Goal: Information Seeking & Learning: Check status

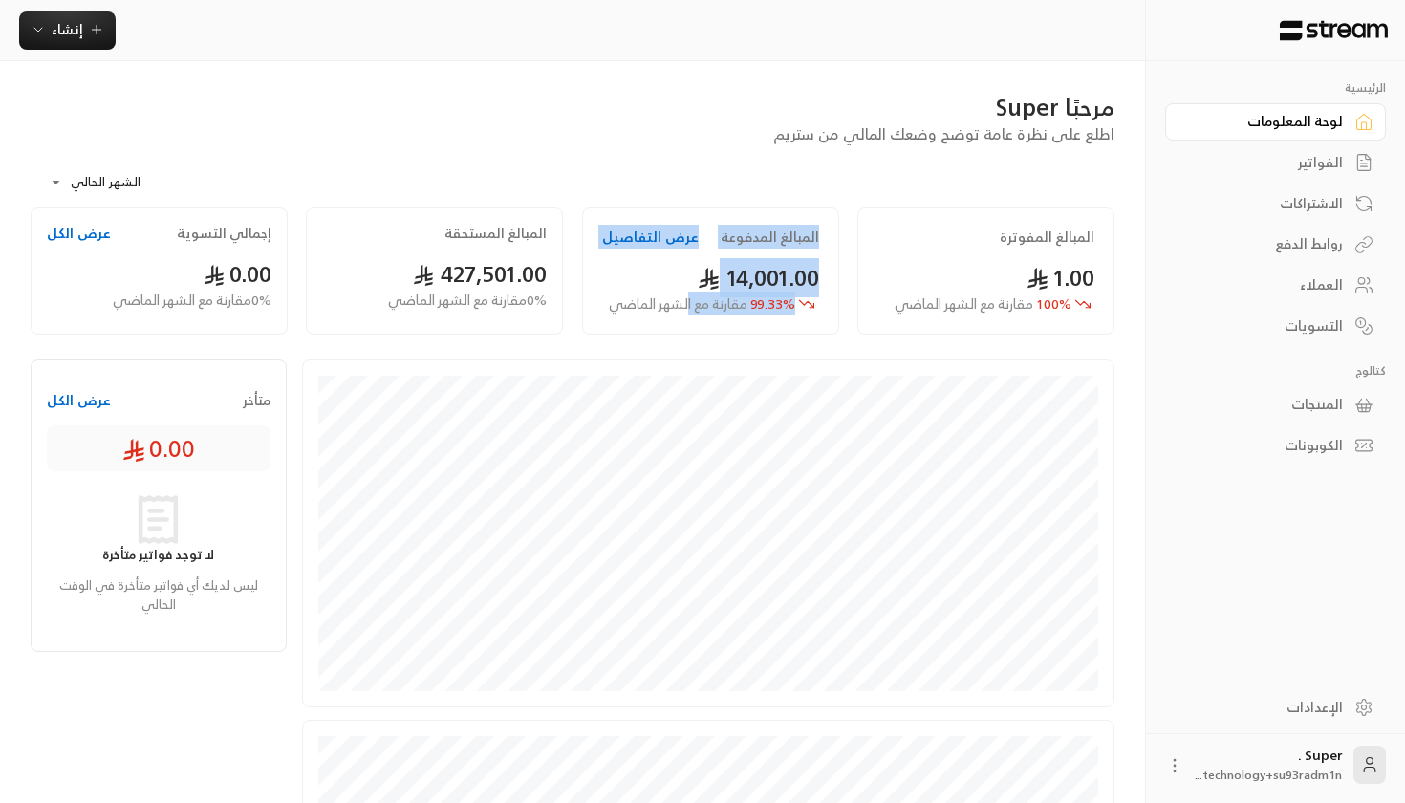
drag, startPoint x: 687, startPoint y: 302, endPoint x: 1057, endPoint y: 315, distance: 370.0
click at [1057, 315] on div "المبالغ المفوترة 1.00 100 % مقارنة مع الشهر الماضي المبالغ المدفوعة عرض التفاصي…" at bounding box center [572, 275] width 1103 height 137
click at [1057, 315] on div "المبالغ المفوترة 1.00 100 % مقارنة مع الشهر الماضي" at bounding box center [985, 270] width 257 height 127
drag, startPoint x: 777, startPoint y: 268, endPoint x: 586, endPoint y: 268, distance: 191.1
click at [586, 268] on div "المبالغ المدفوعة عرض التفاصيل 14,001.00 99.33 % مقارنة مع الشهر الماضي" at bounding box center [710, 270] width 257 height 127
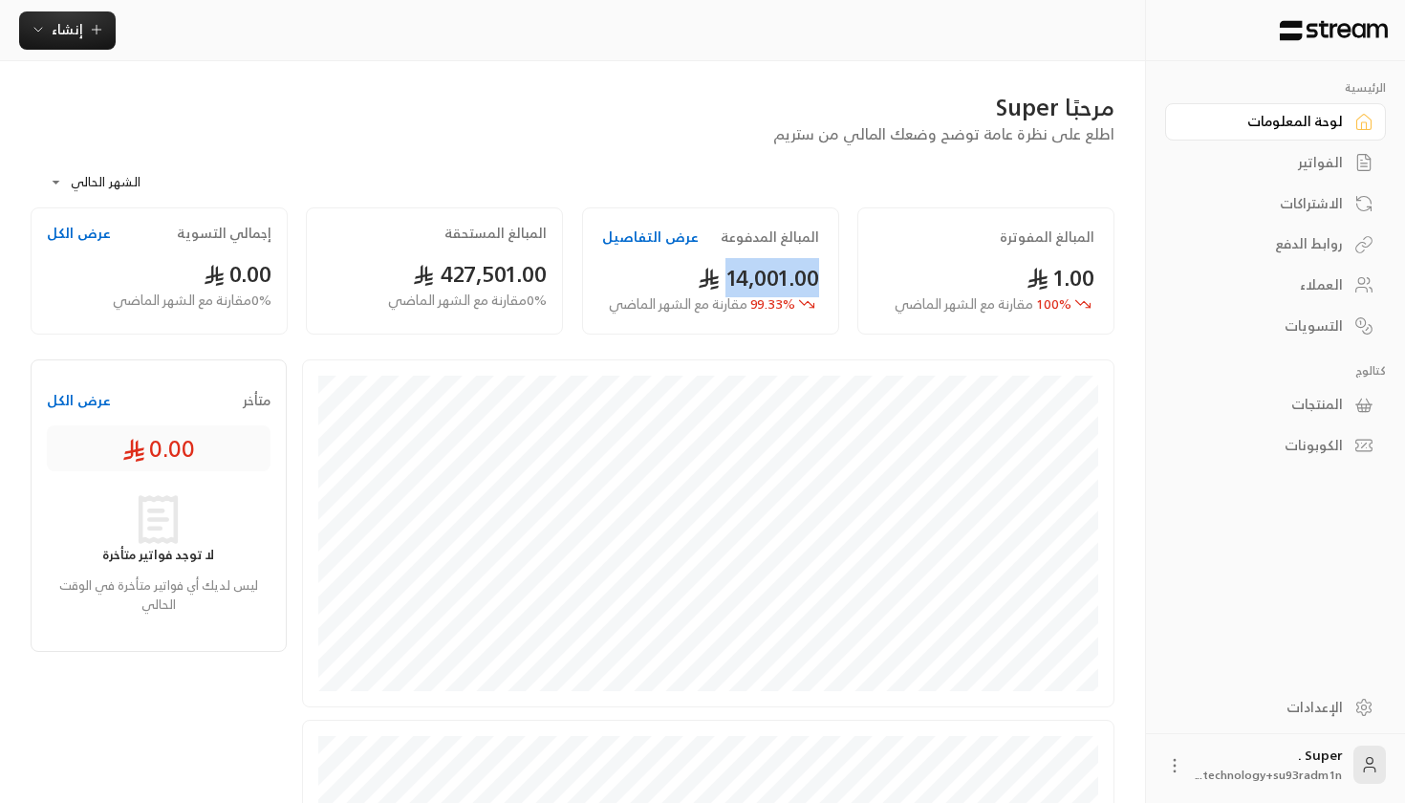
drag, startPoint x: 724, startPoint y: 270, endPoint x: 828, endPoint y: 272, distance: 104.2
click at [828, 272] on div "المبالغ المدفوعة عرض التفاصيل 14,001.00 99.33 % مقارنة مع الشهر الماضي" at bounding box center [710, 270] width 257 height 127
click at [97, 181] on body "**********" at bounding box center [702, 401] width 1405 height 803
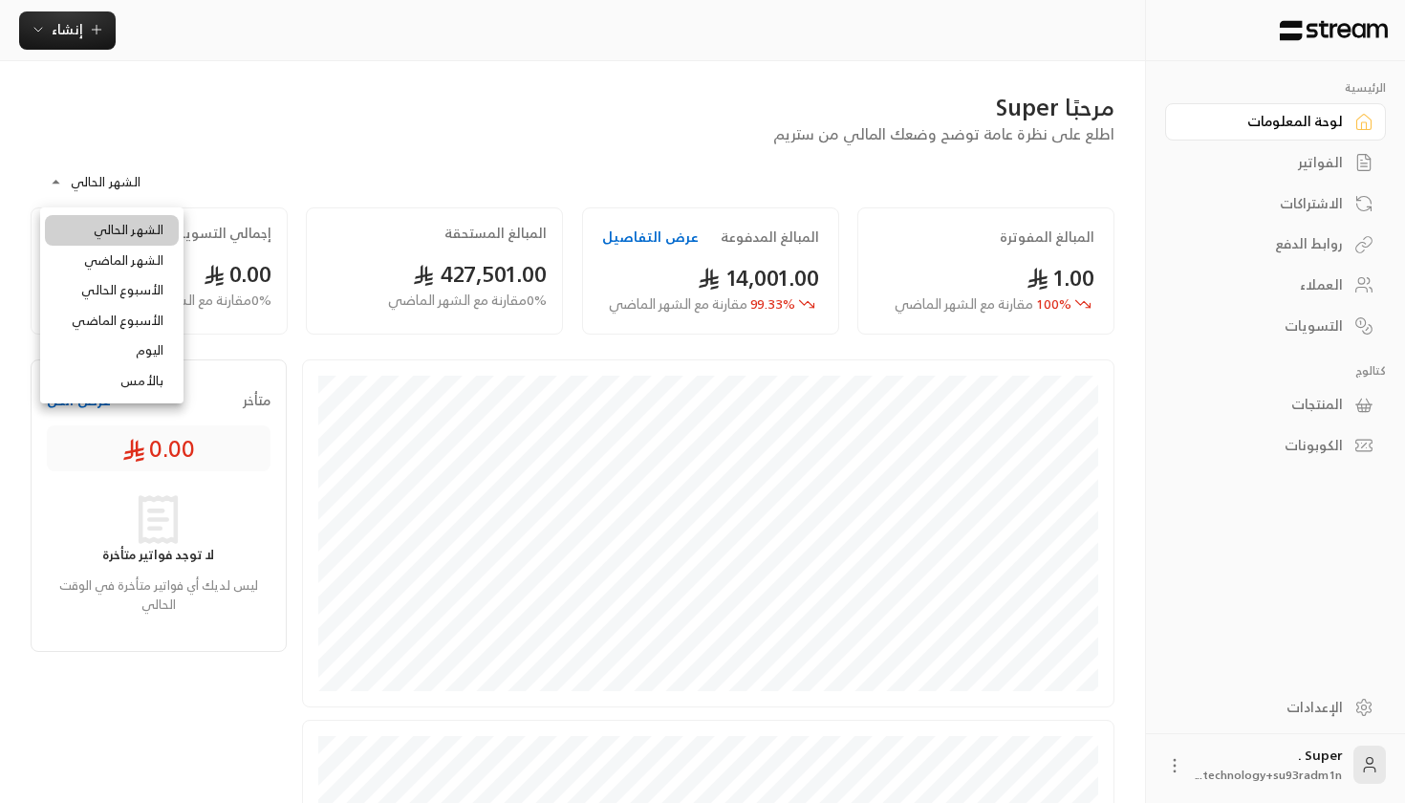
click at [143, 265] on li "الشهر الماضي" at bounding box center [112, 261] width 134 height 31
type input "**********"
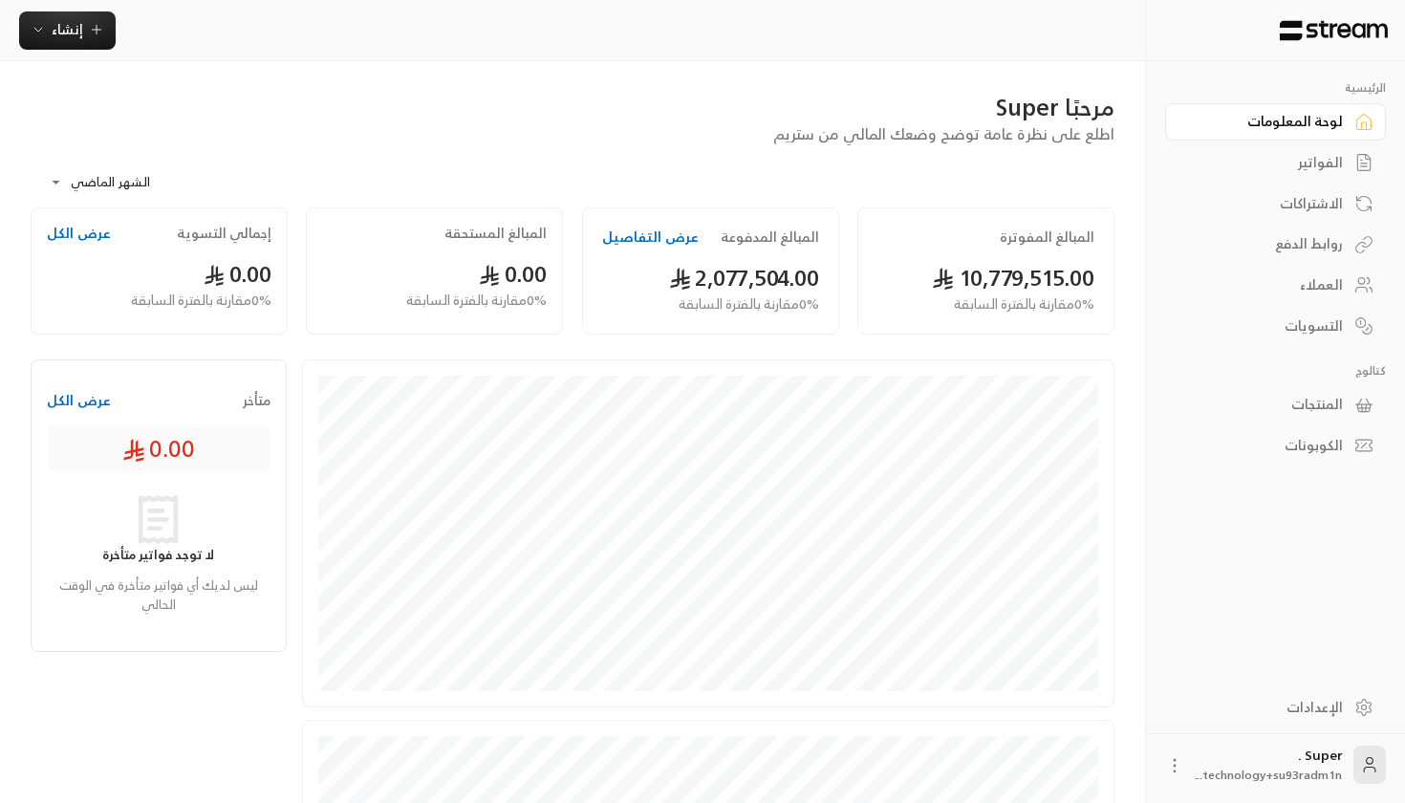
click at [81, 159] on body "**********" at bounding box center [702, 401] width 1405 height 803
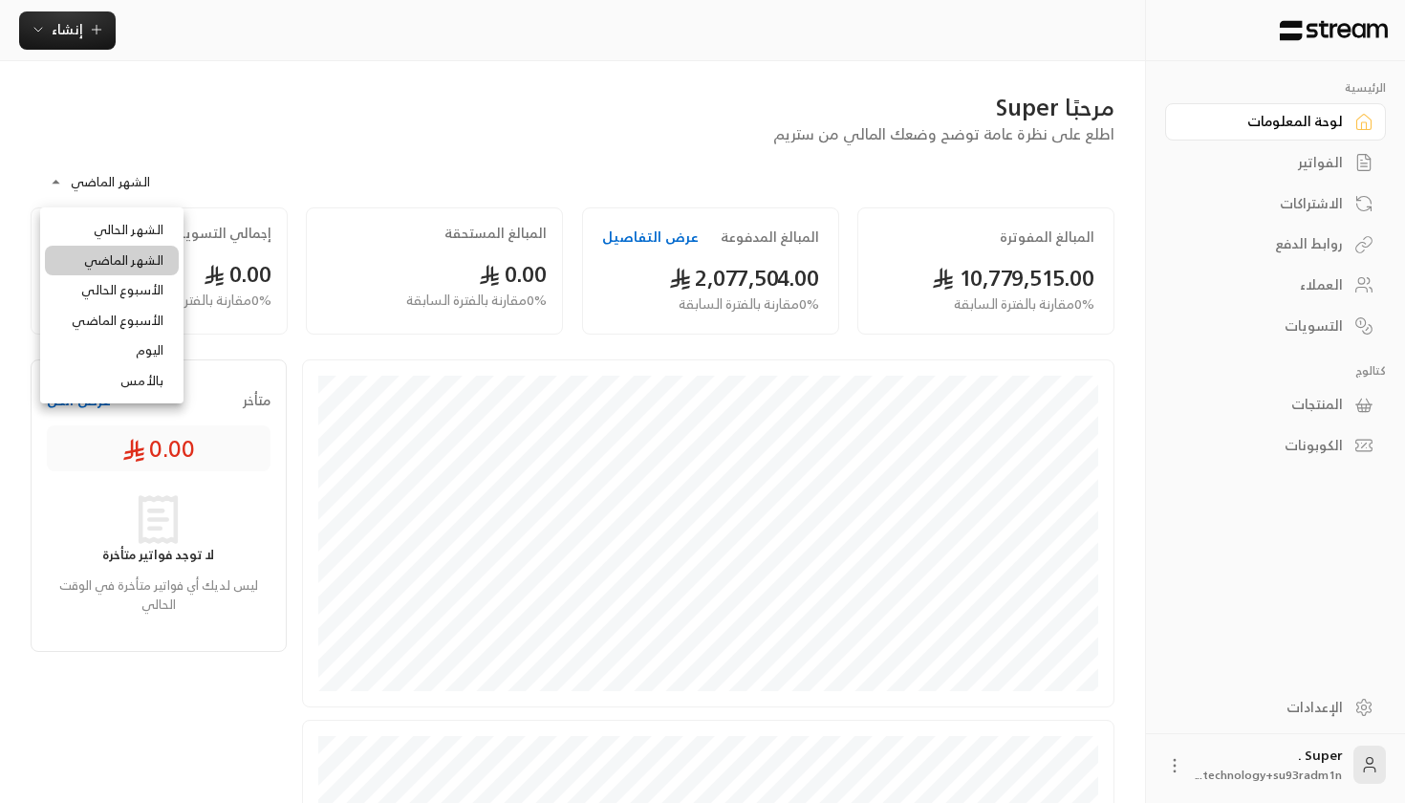
click at [326, 126] on div at bounding box center [702, 401] width 1405 height 803
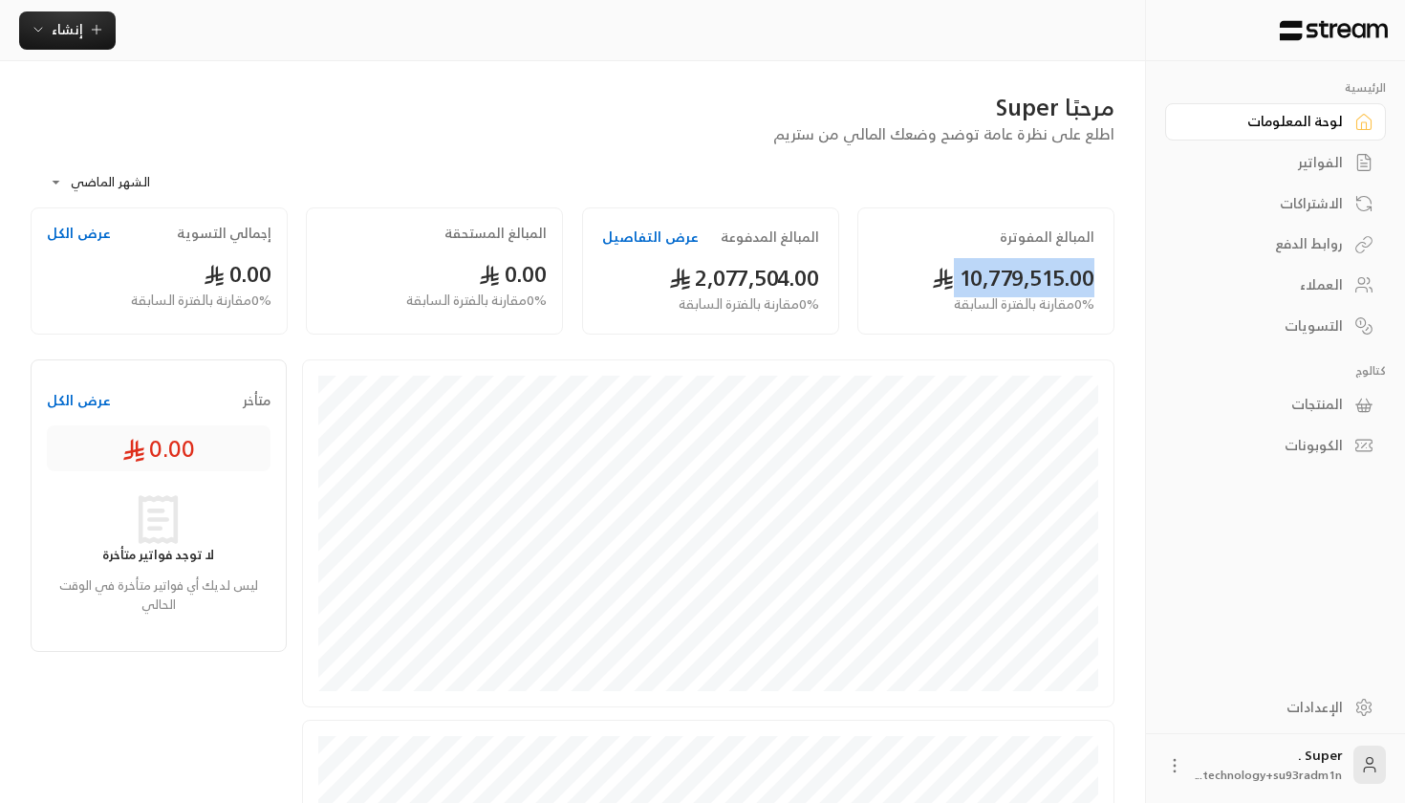
drag, startPoint x: 931, startPoint y: 268, endPoint x: 1094, endPoint y: 283, distance: 164.0
click at [1094, 283] on div "المبالغ المفوترة 10,779,515.00 0 % مقارنة بالفترة السابقة" at bounding box center [985, 270] width 257 height 127
click at [116, 165] on body "**********" at bounding box center [702, 401] width 1405 height 803
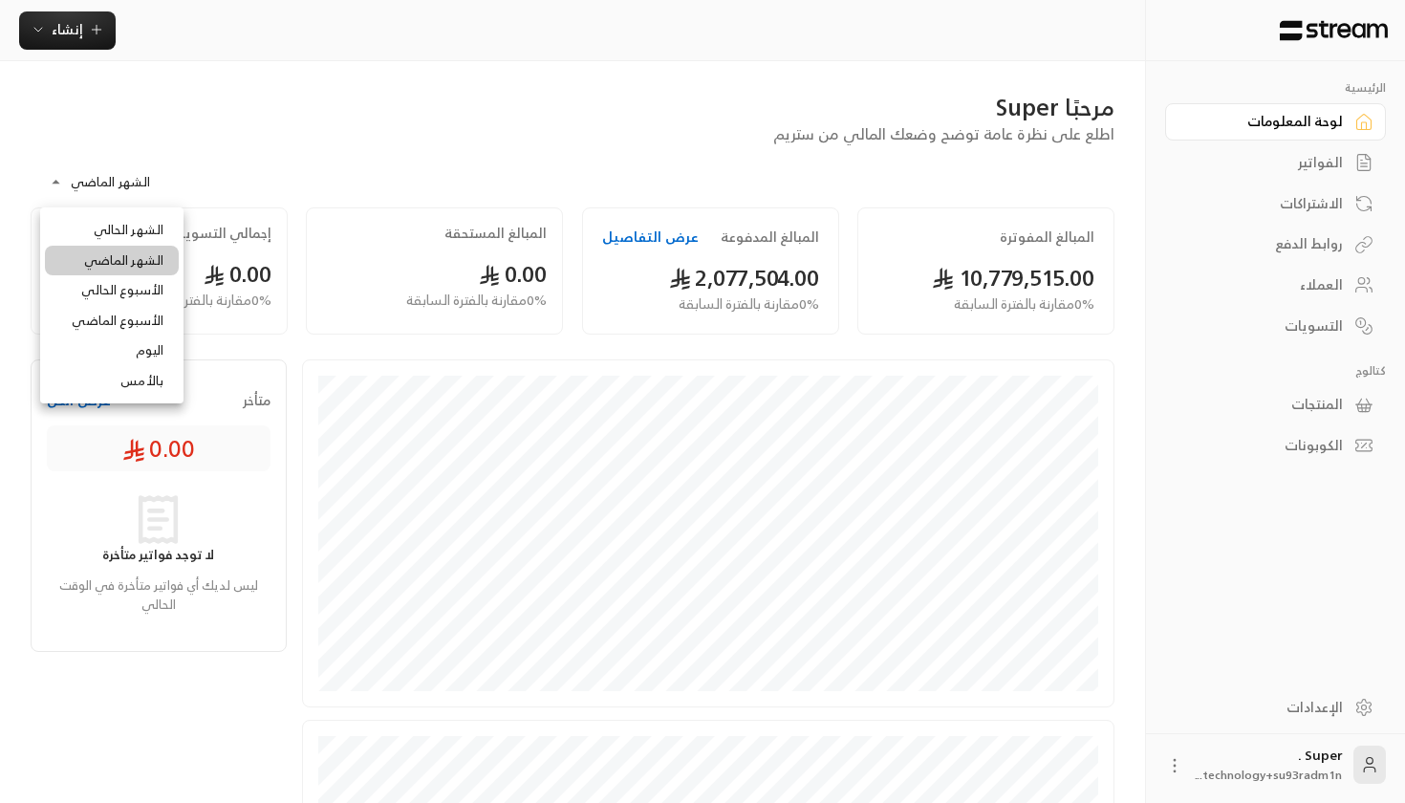
click at [706, 143] on div at bounding box center [702, 401] width 1405 height 803
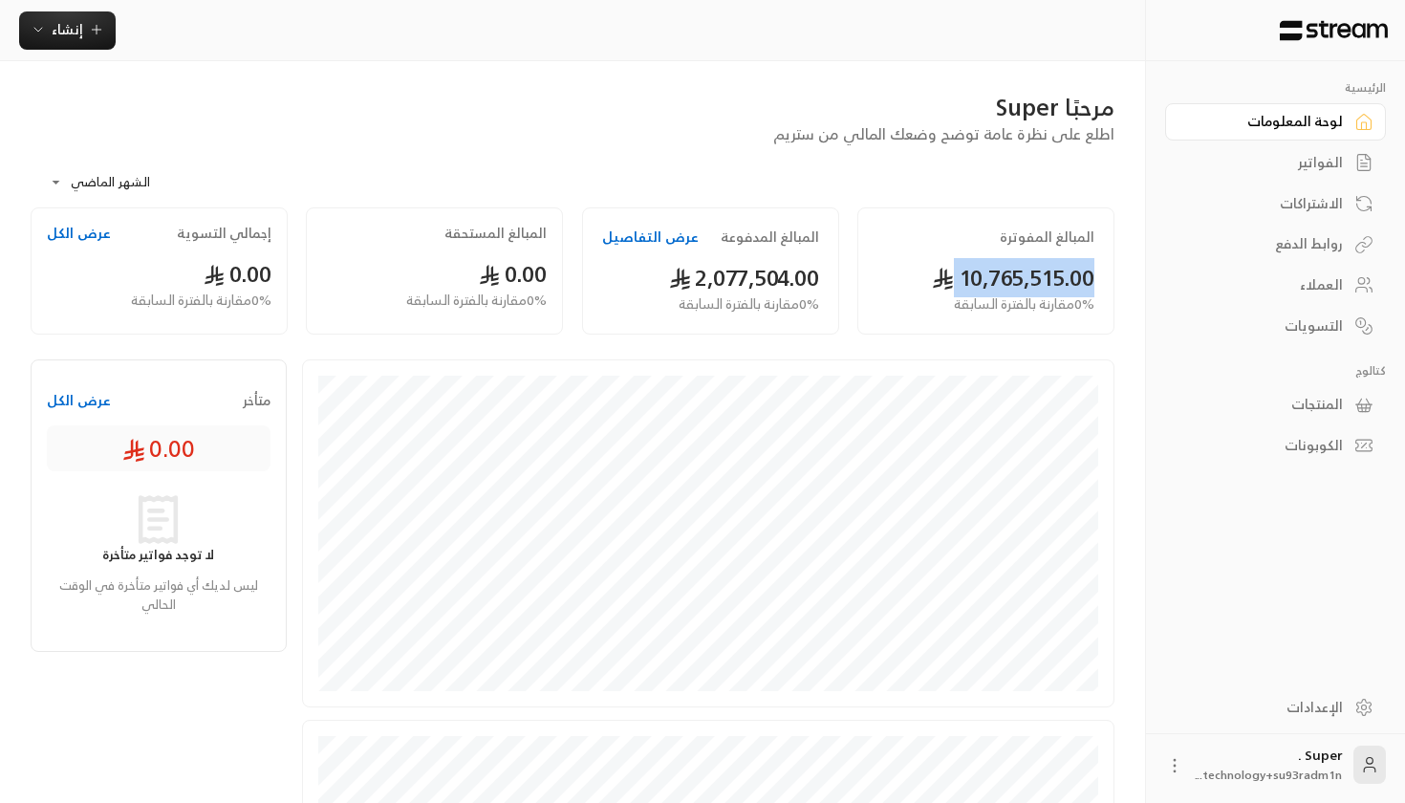
drag, startPoint x: 937, startPoint y: 283, endPoint x: 1106, endPoint y: 284, distance: 169.1
click at [1106, 284] on div "المبالغ المفوترة 10,765,515.00 0 % مقارنة بالفترة السابقة" at bounding box center [985, 270] width 257 height 127
drag, startPoint x: 934, startPoint y: 284, endPoint x: 1117, endPoint y: 291, distance: 182.7
click at [1117, 291] on div "**********" at bounding box center [572, 244] width 1103 height 199
drag, startPoint x: 675, startPoint y: 268, endPoint x: 846, endPoint y: 279, distance: 171.4
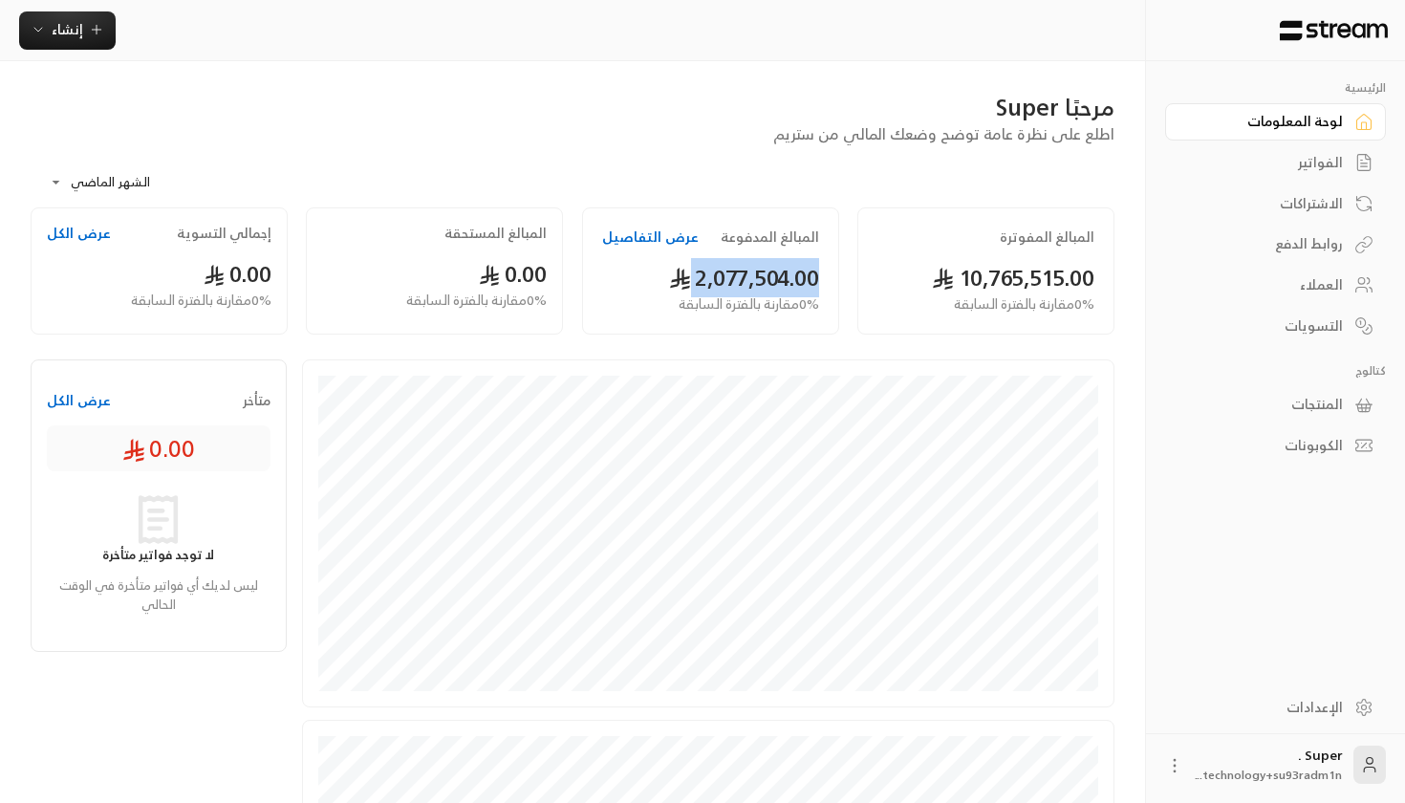
click at [847, 279] on div "المبالغ المدفوعة عرض التفاصيل 2,077,504.00 0 % مقارنة بالفترة السابقة" at bounding box center [709, 270] width 275 height 127
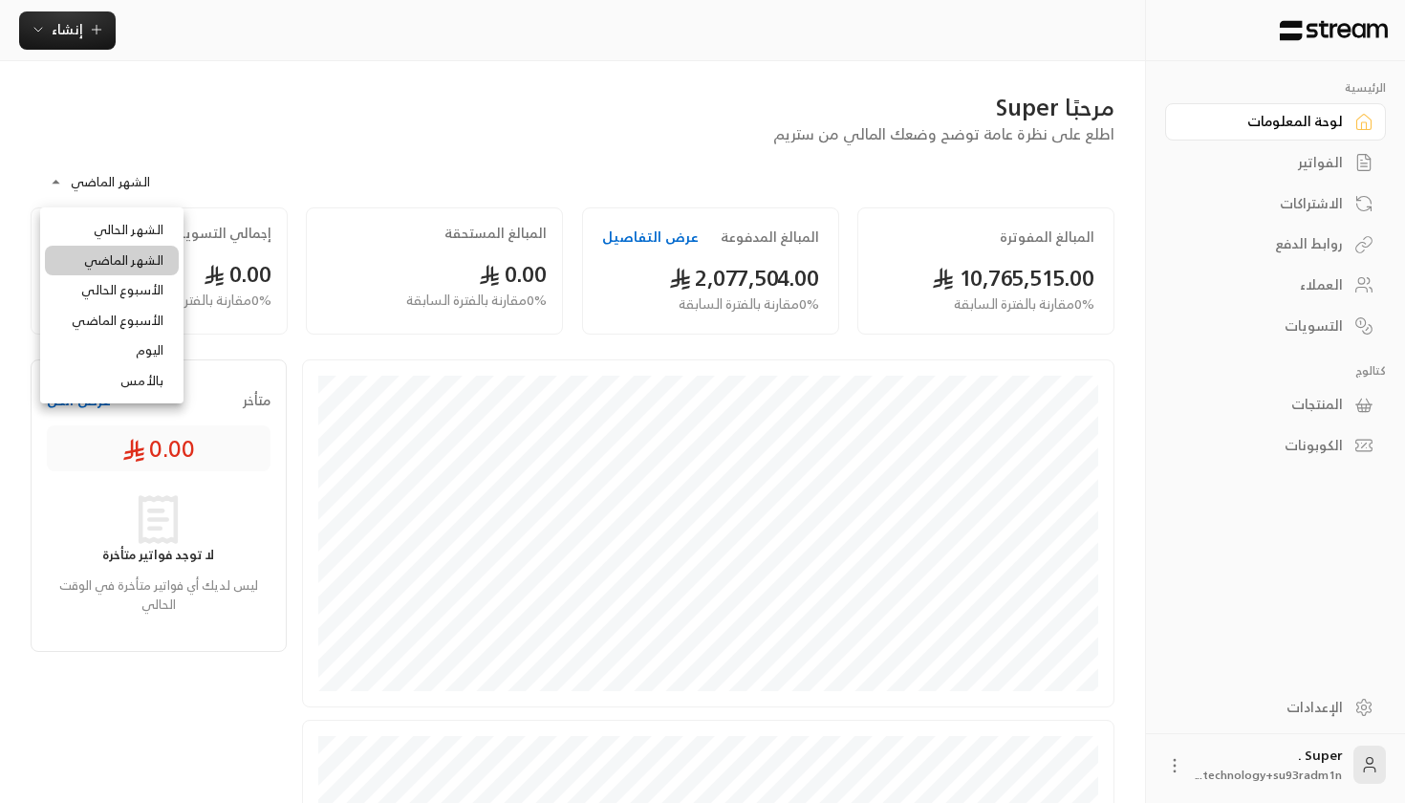
click at [129, 188] on body "**********" at bounding box center [702, 401] width 1405 height 803
click at [134, 234] on li "الشهر الحالي" at bounding box center [112, 230] width 134 height 31
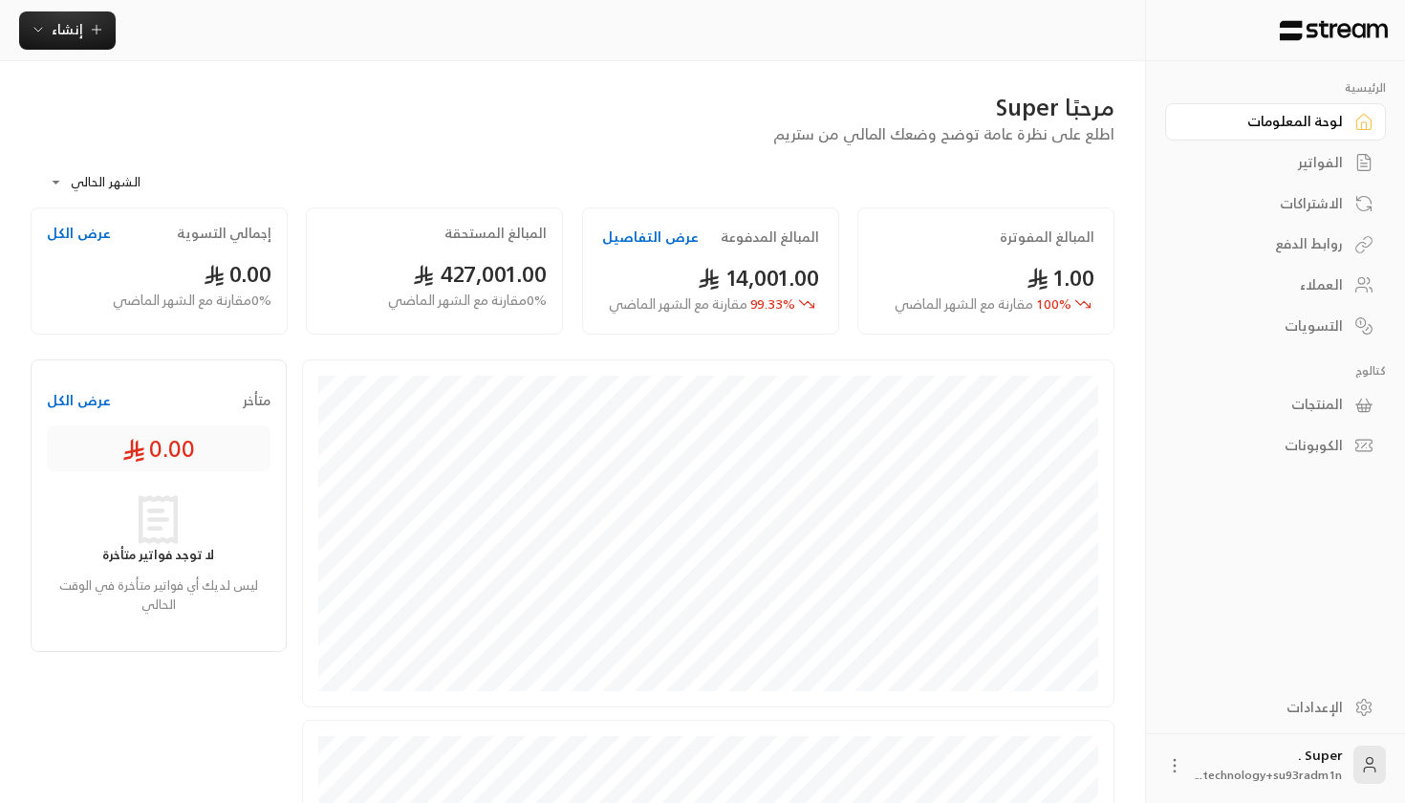
click at [127, 172] on body "**********" at bounding box center [702, 401] width 1405 height 803
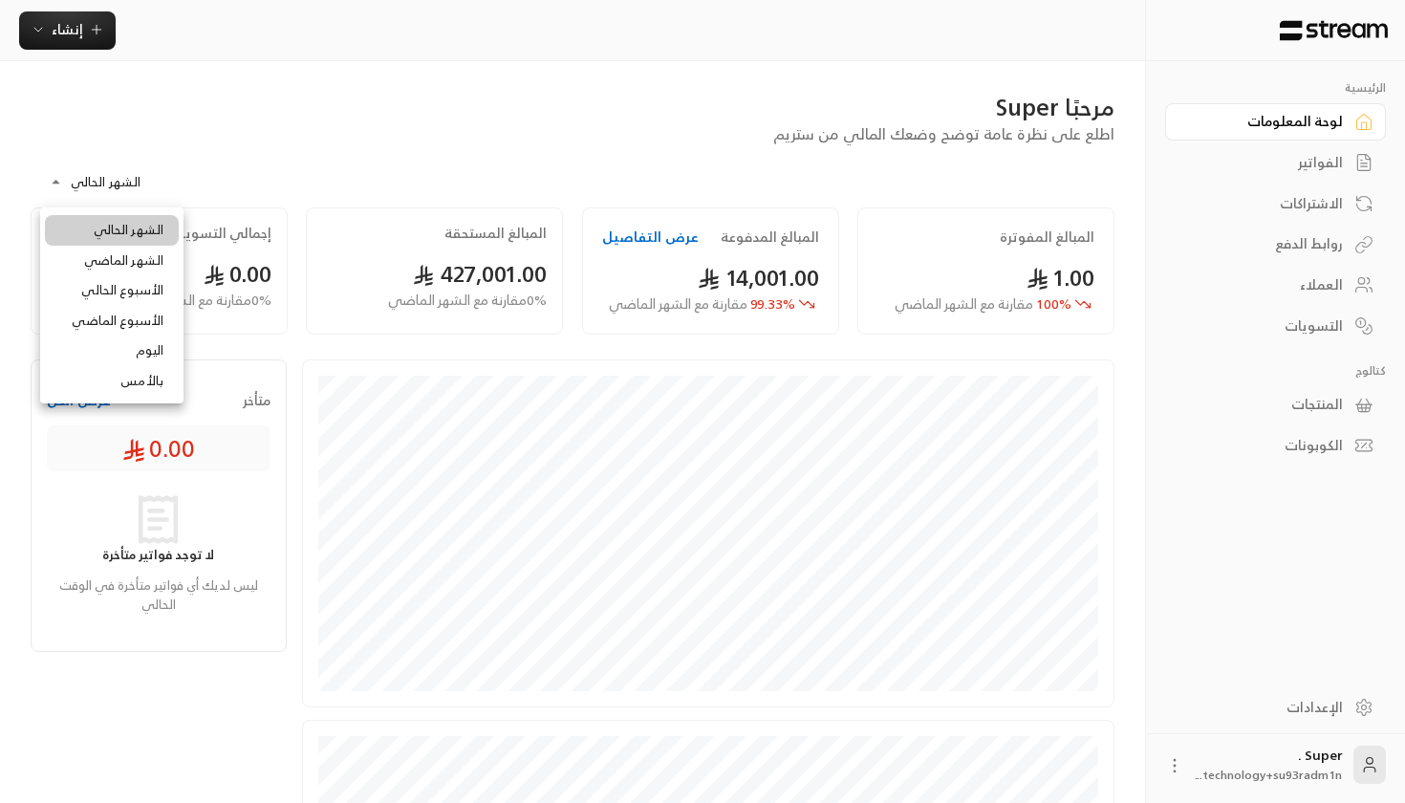
click at [127, 251] on li "الشهر الماضي" at bounding box center [112, 261] width 134 height 31
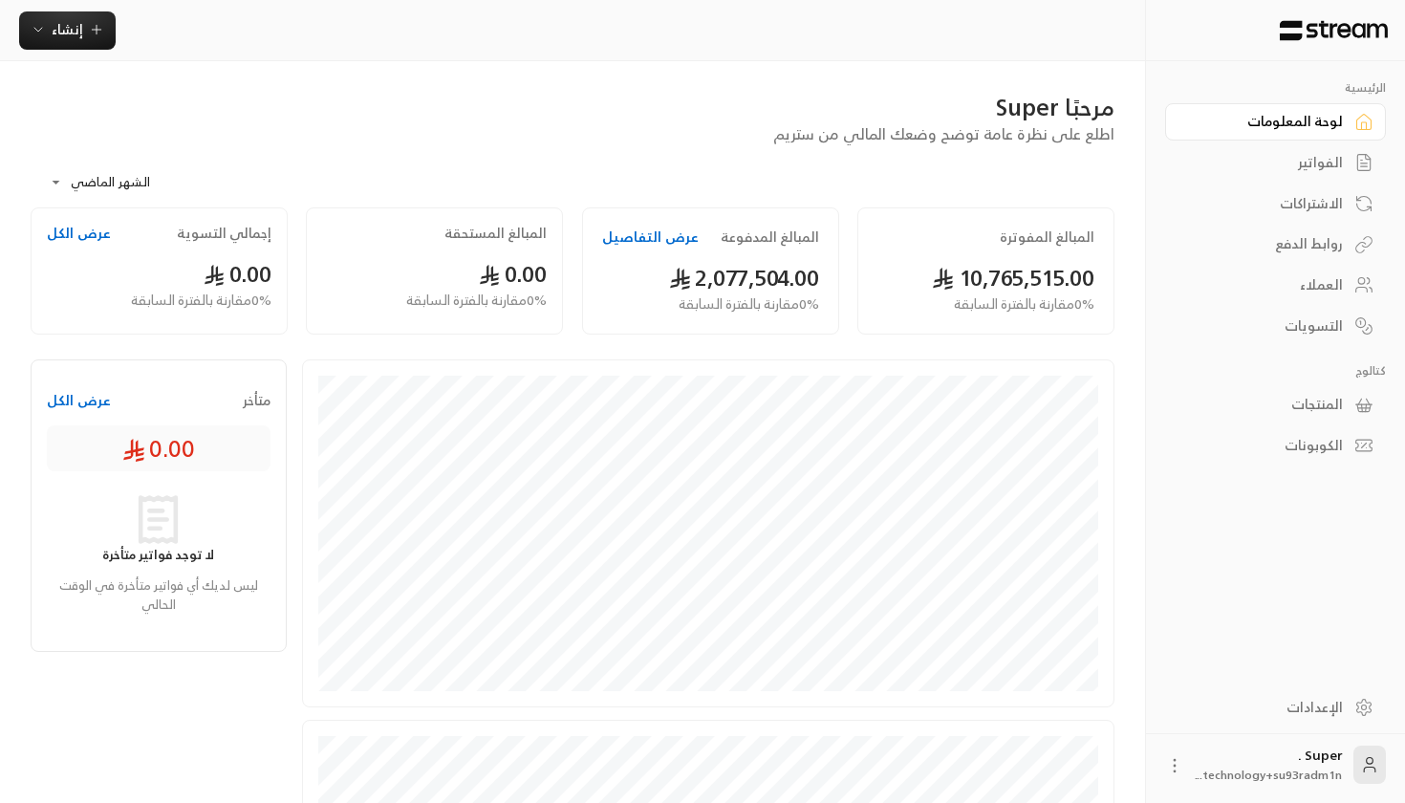
click at [107, 191] on body "**********" at bounding box center [702, 401] width 1405 height 803
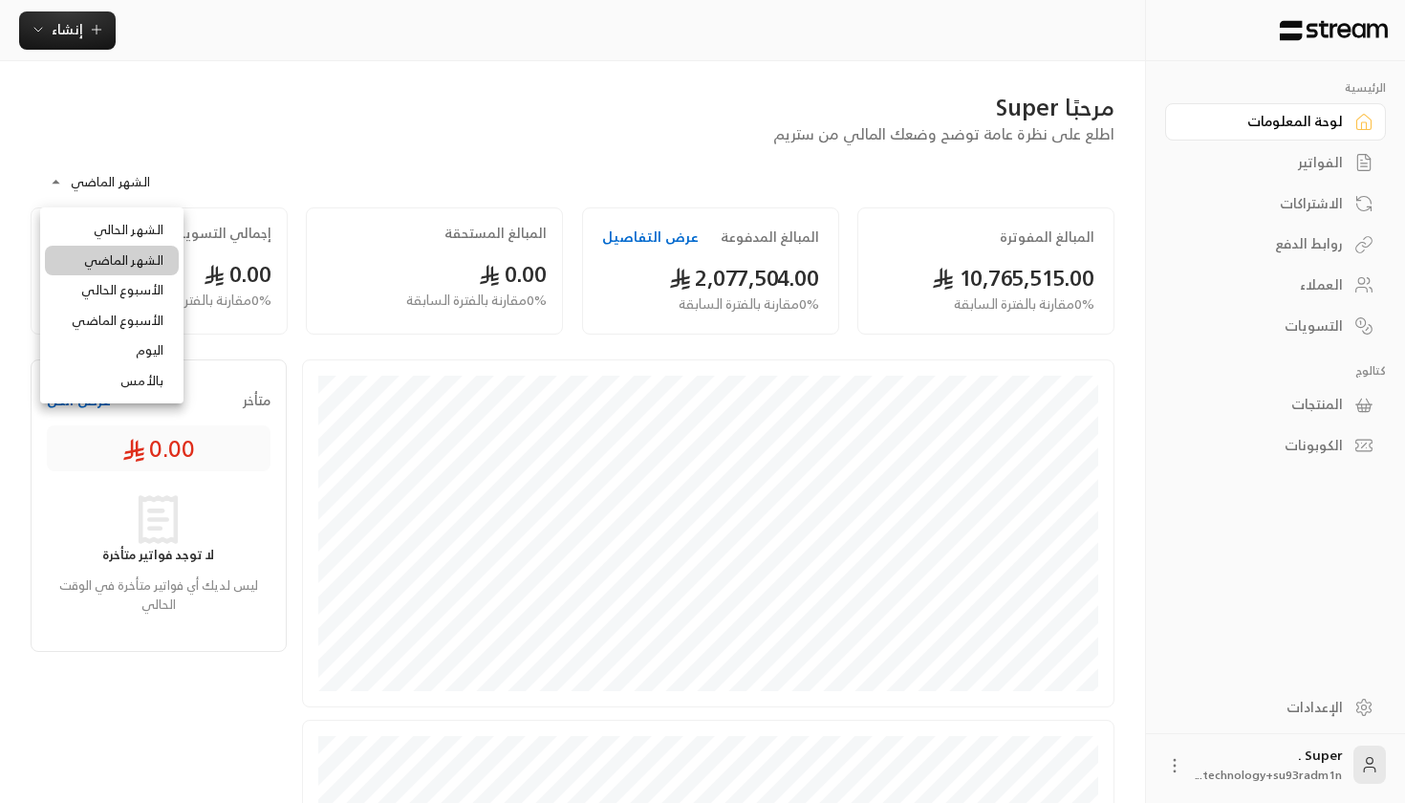
click at [128, 251] on li "الشهر الماضي" at bounding box center [112, 261] width 134 height 31
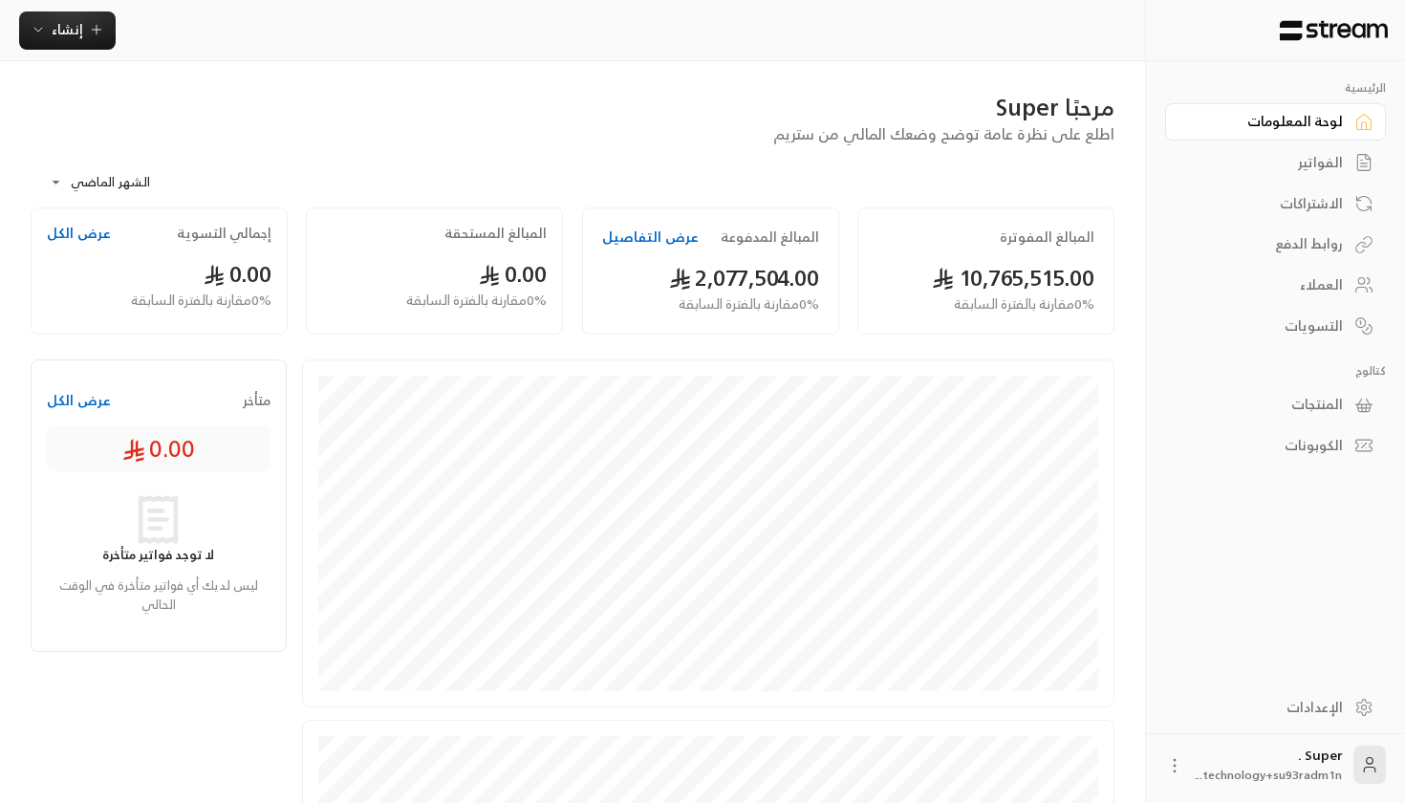
click at [653, 232] on button "عرض التفاصيل" at bounding box center [650, 236] width 97 height 19
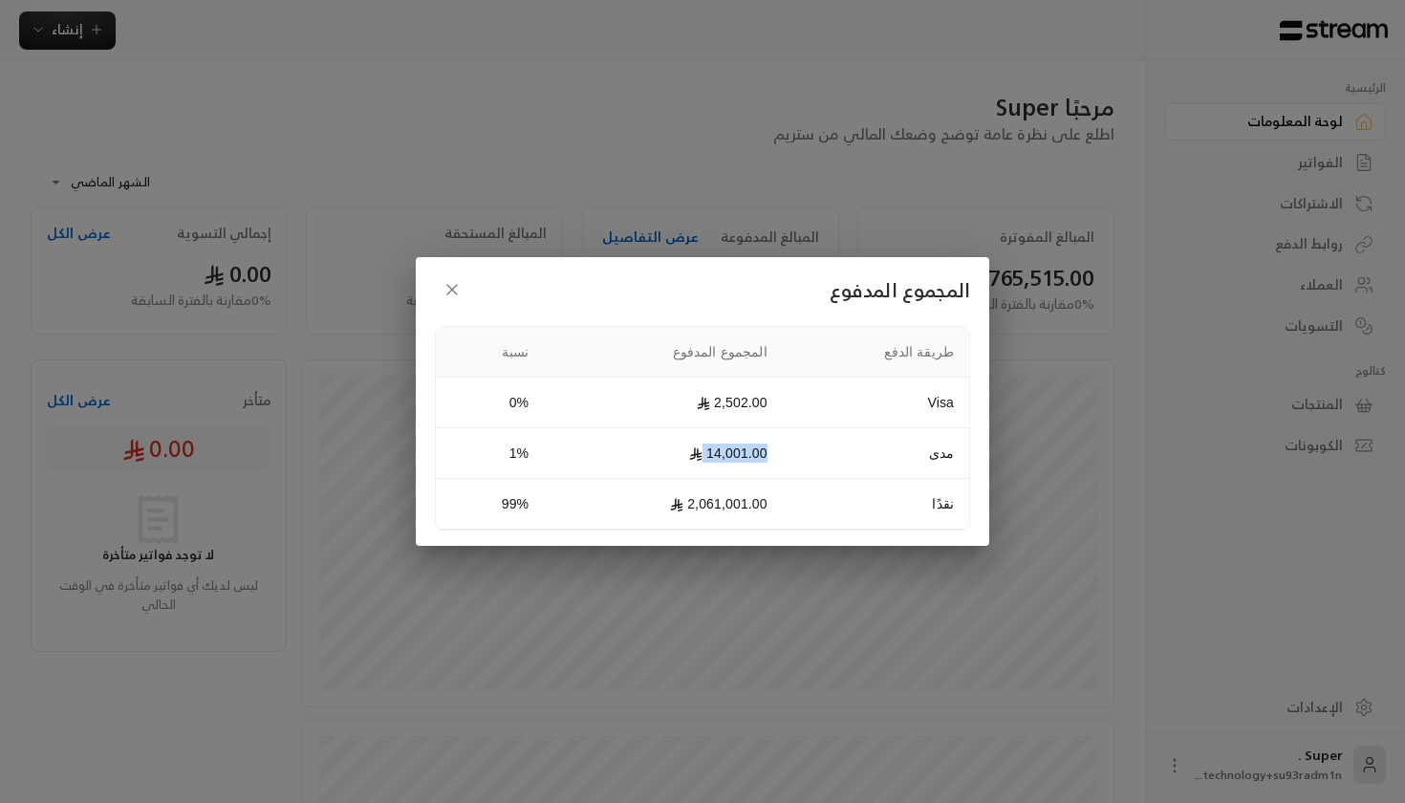
drag, startPoint x: 799, startPoint y: 446, endPoint x: 678, endPoint y: 446, distance: 120.4
click at [678, 446] on td "14,001.00" at bounding box center [663, 453] width 239 height 51
drag, startPoint x: 817, startPoint y: 391, endPoint x: 692, endPoint y: 391, distance: 125.2
click at [692, 391] on tr "Visa 2,502.00 0%" at bounding box center [702, 402] width 533 height 51
click at [450, 282] on icon "button" at bounding box center [451, 289] width 19 height 19
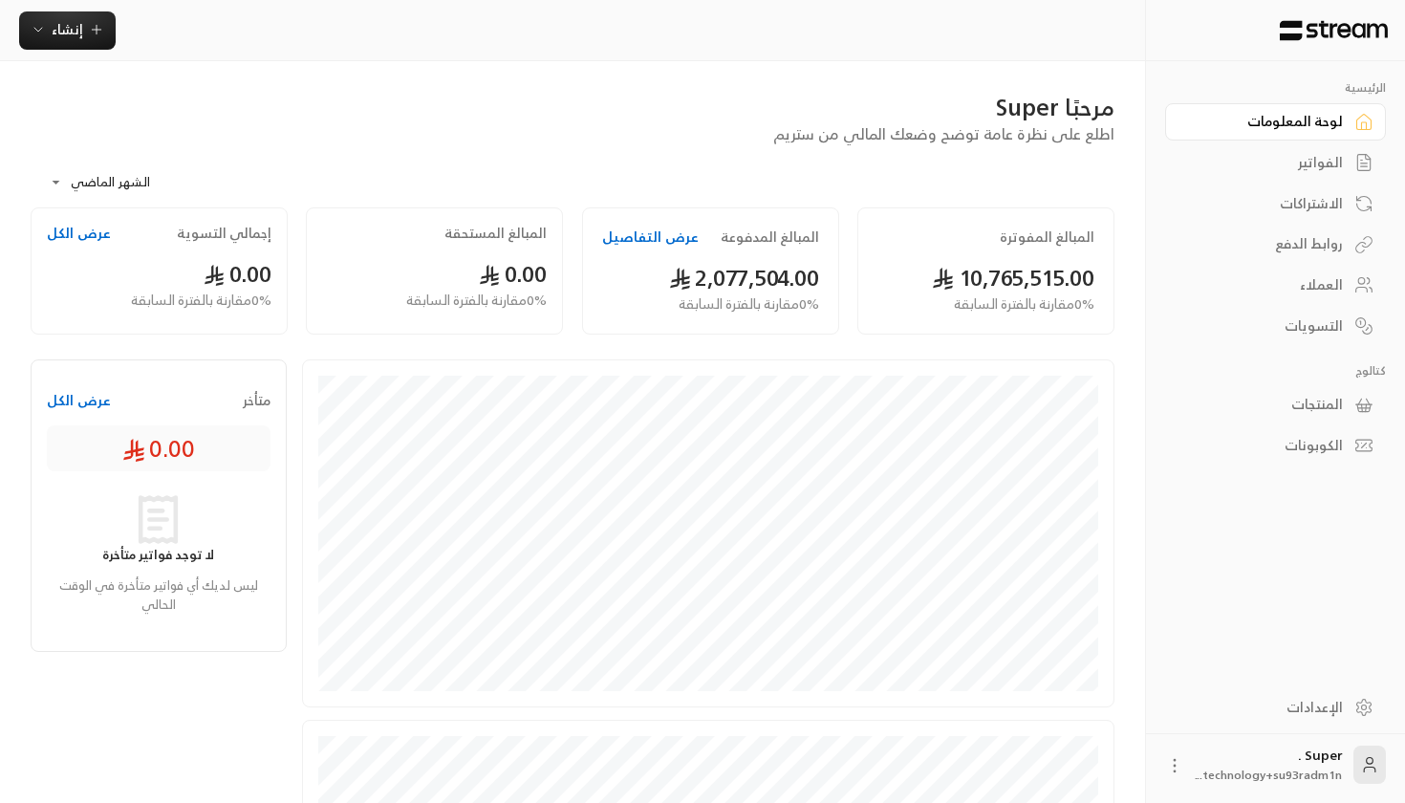
click at [106, 176] on body "**********" at bounding box center [702, 401] width 1405 height 803
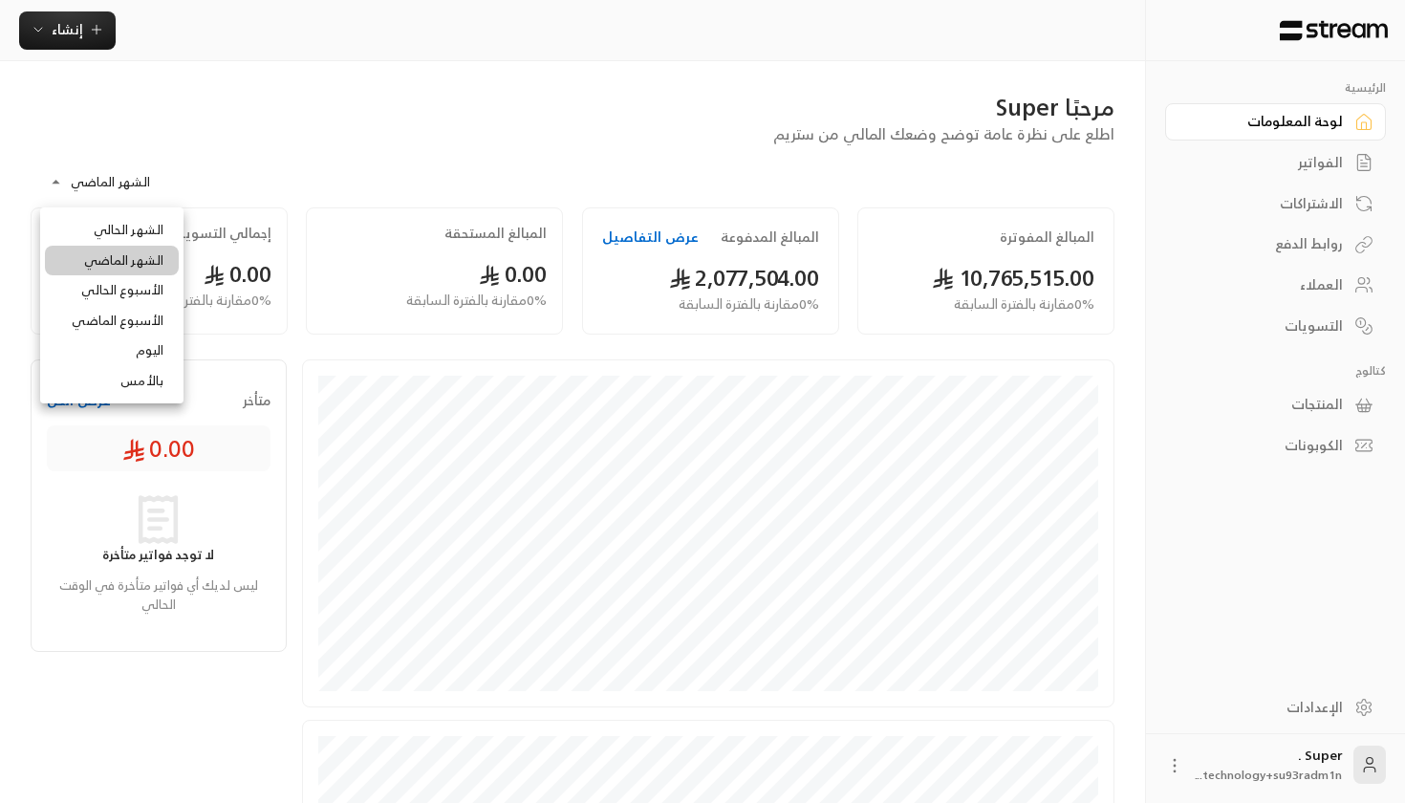
click at [135, 217] on li "الشهر الحالي" at bounding box center [112, 230] width 134 height 31
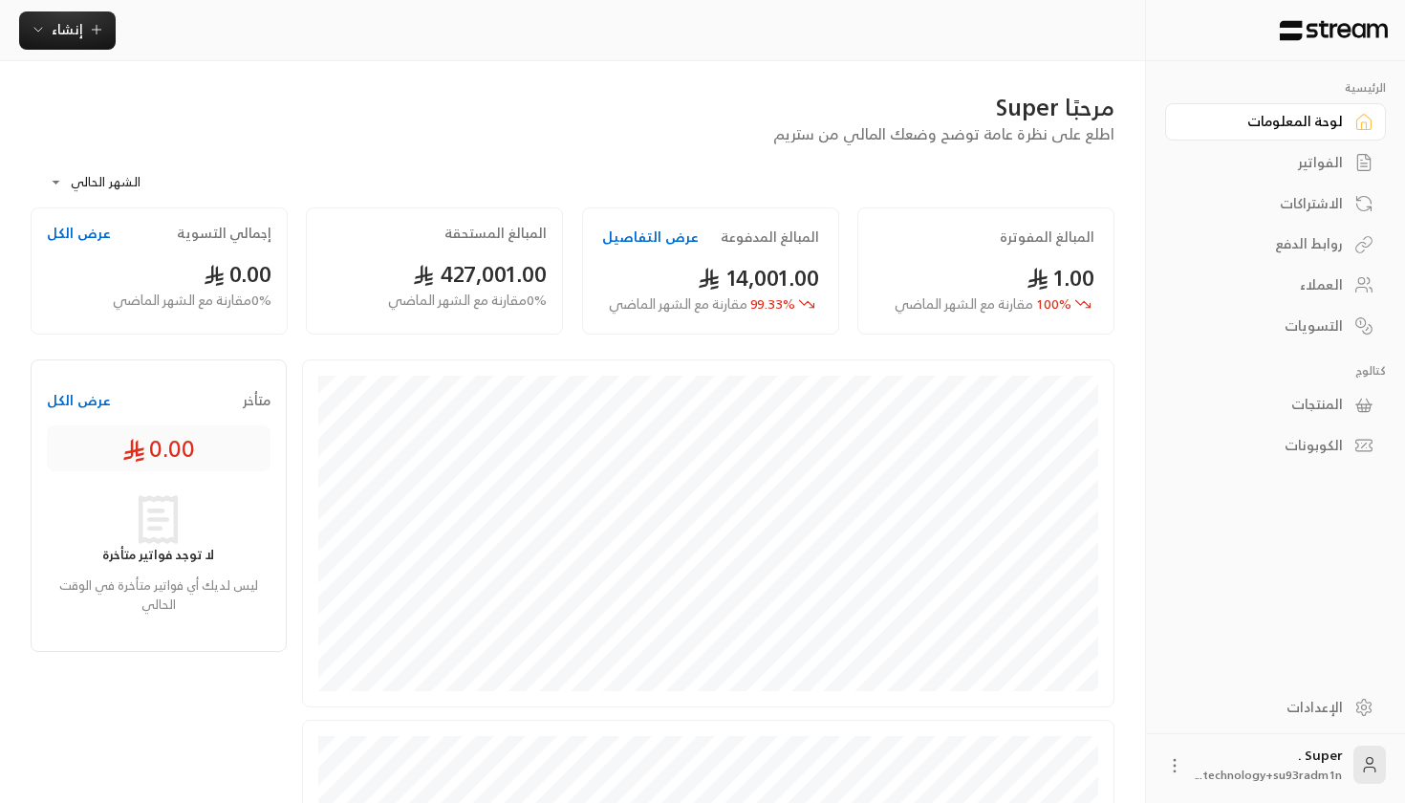
click at [647, 236] on button "عرض التفاصيل" at bounding box center [650, 236] width 97 height 19
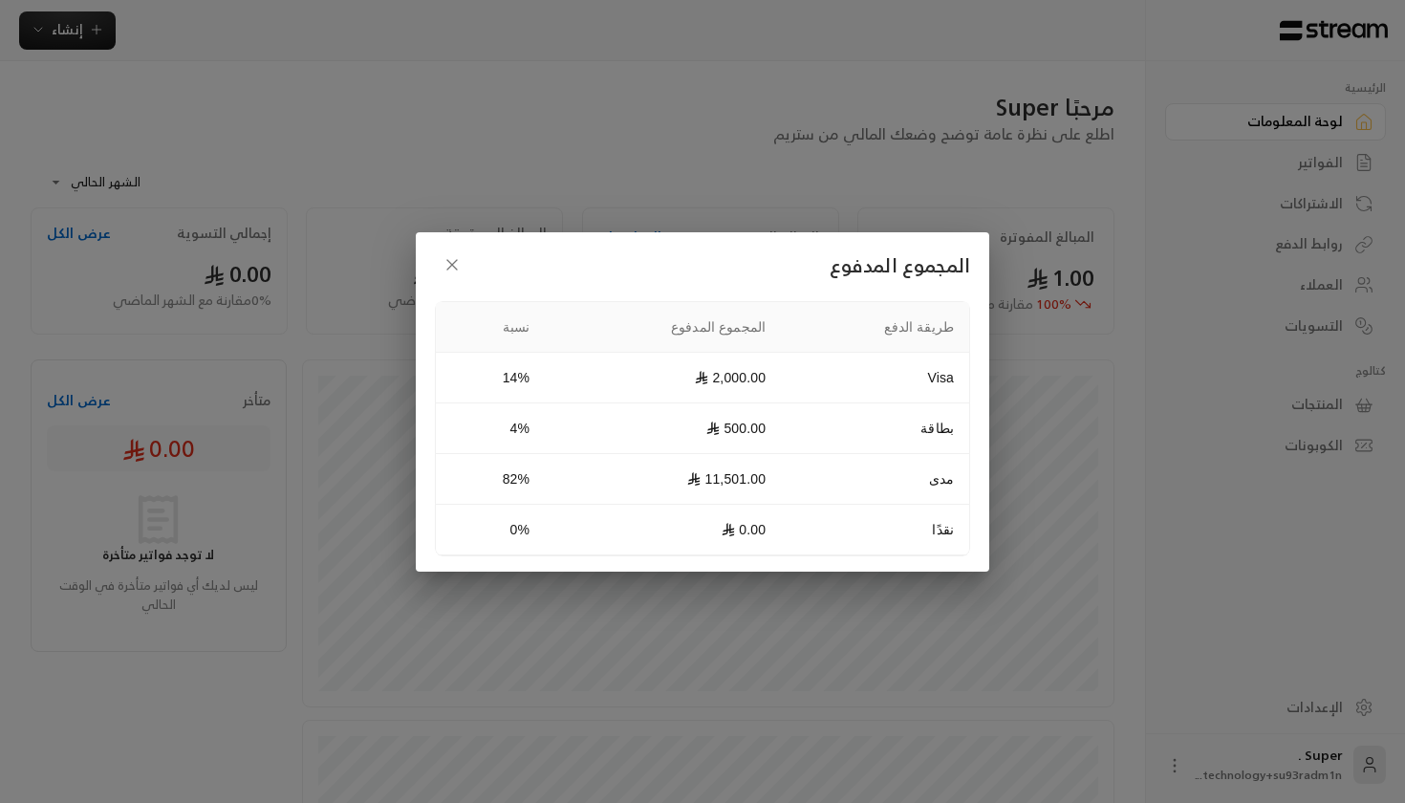
drag, startPoint x: 784, startPoint y: 386, endPoint x: 686, endPoint y: 386, distance: 98.4
click at [686, 386] on td "2,000.00" at bounding box center [663, 378] width 236 height 51
drag, startPoint x: 811, startPoint y: 422, endPoint x: 677, endPoint y: 422, distance: 133.8
click at [677, 422] on tr "بطاقة 500.00 4%" at bounding box center [702, 428] width 533 height 51
drag, startPoint x: 771, startPoint y: 480, endPoint x: 714, endPoint y: 484, distance: 57.5
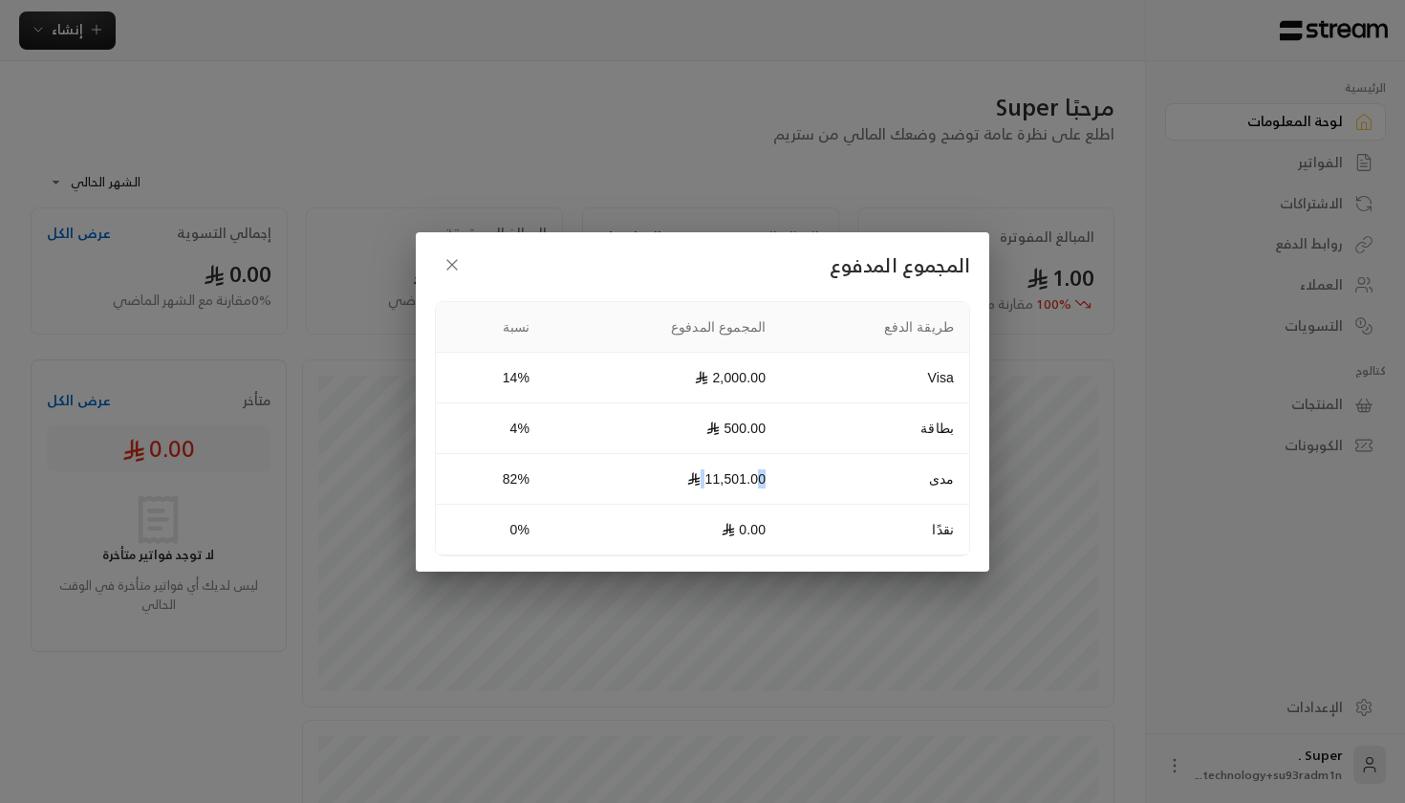
click at [714, 484] on td "11,501.00" at bounding box center [663, 479] width 236 height 51
click at [766, 383] on td "2,000.00" at bounding box center [663, 378] width 236 height 51
click at [445, 257] on icon "button" at bounding box center [451, 264] width 19 height 19
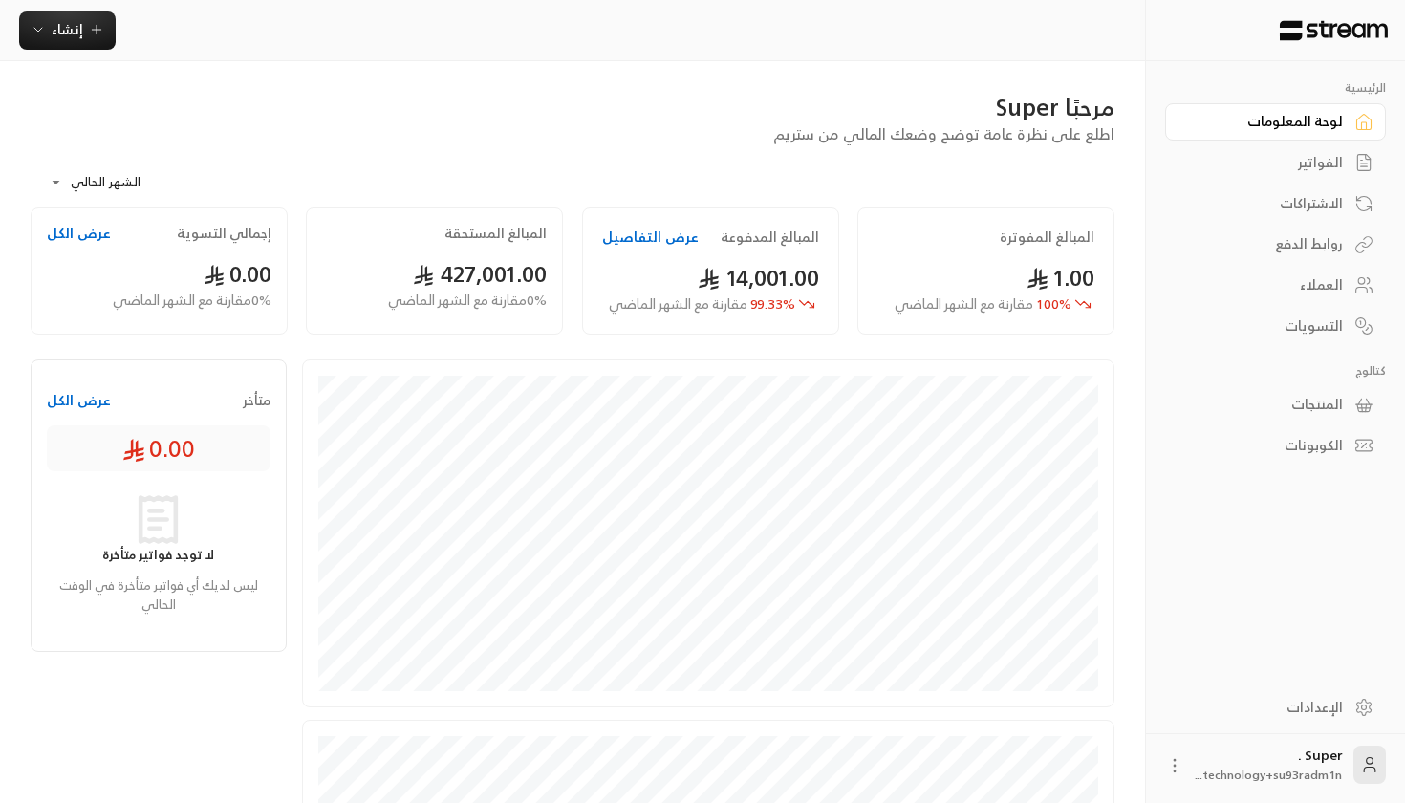
click at [669, 255] on div "المبالغ المدفوعة عرض التفاصيل 14,001.00 99.33 % مقارنة مع الشهر الماضي" at bounding box center [710, 270] width 257 height 127
click at [660, 231] on button "عرض التفاصيل" at bounding box center [650, 236] width 97 height 19
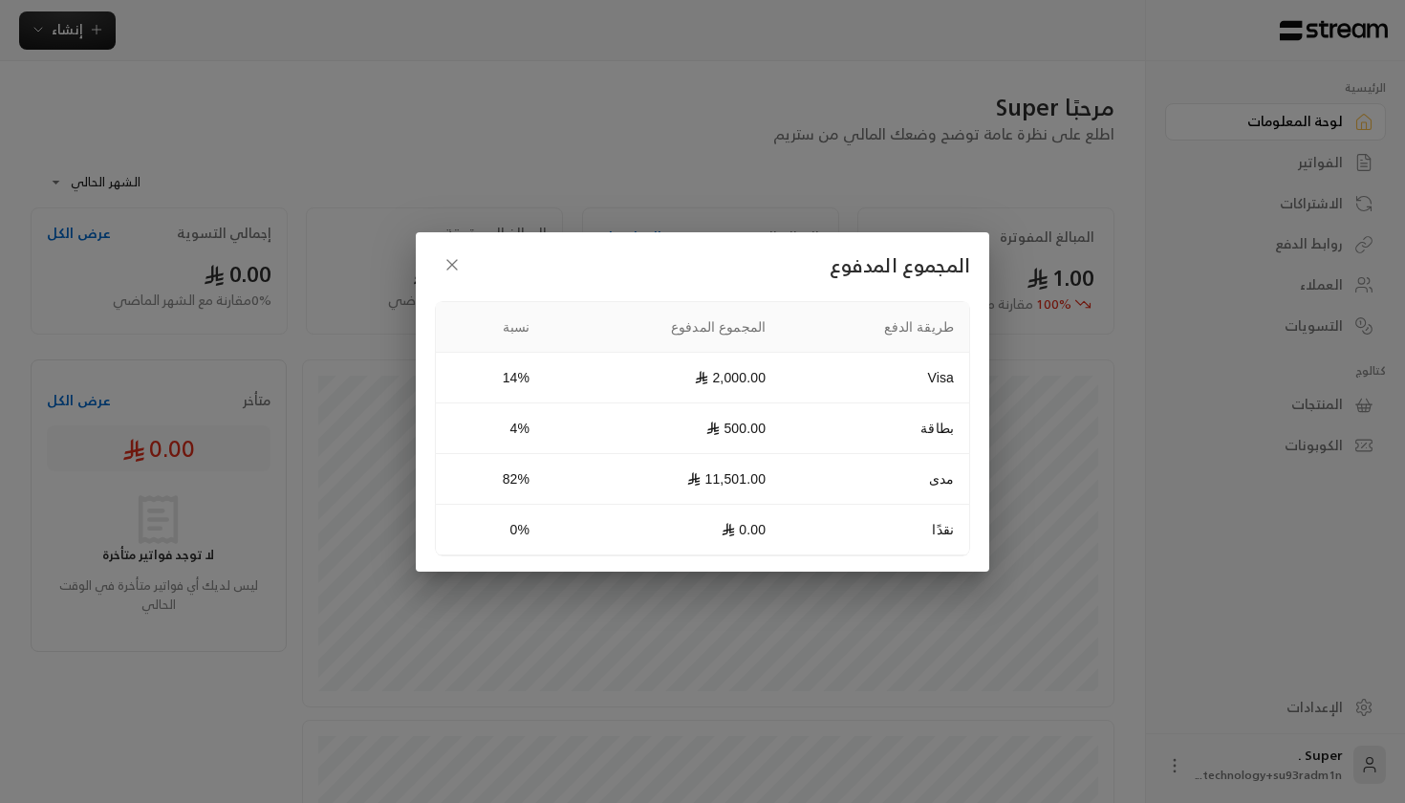
click at [445, 265] on icon "button" at bounding box center [451, 264] width 19 height 19
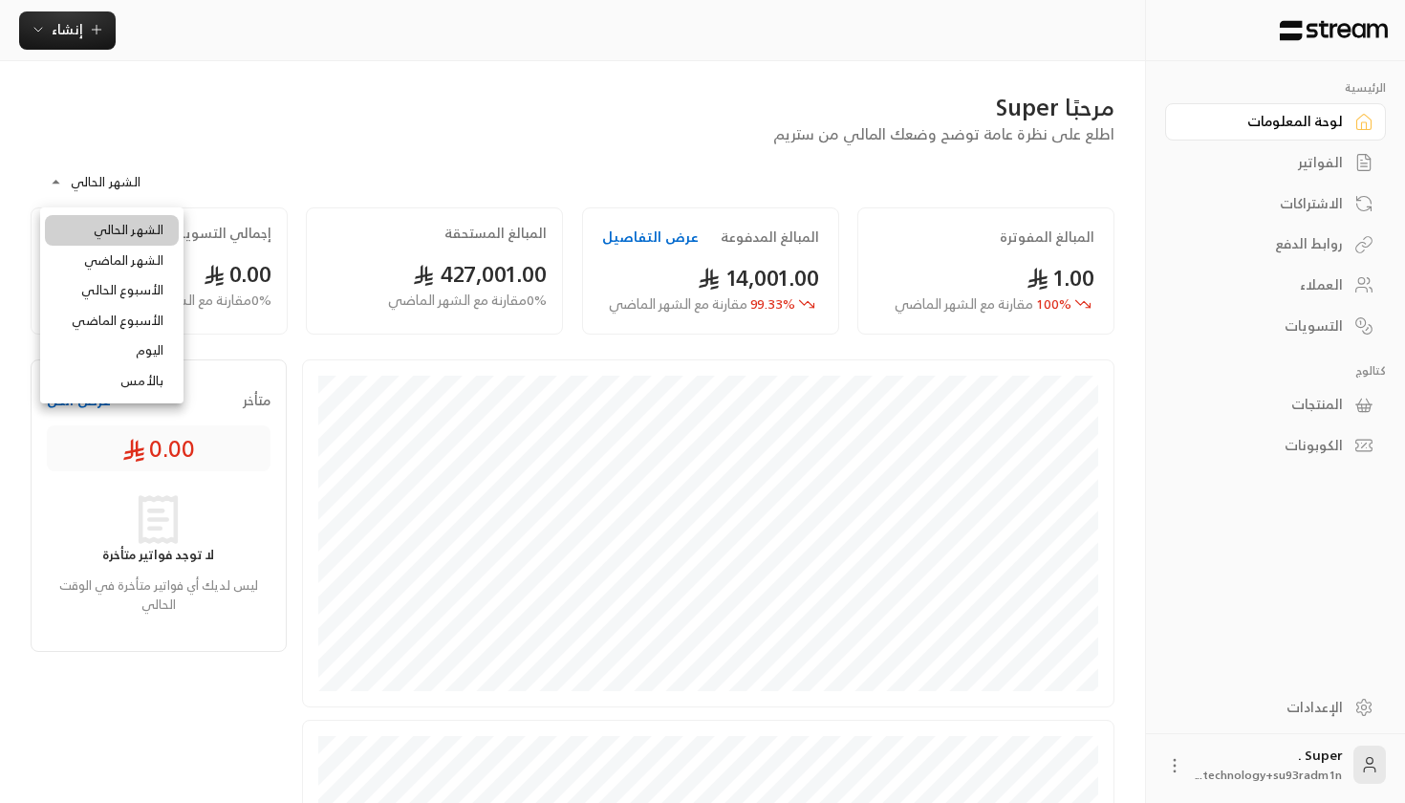
click at [126, 191] on body "**********" at bounding box center [702, 401] width 1405 height 803
click at [153, 250] on li "الشهر الماضي" at bounding box center [112, 261] width 134 height 31
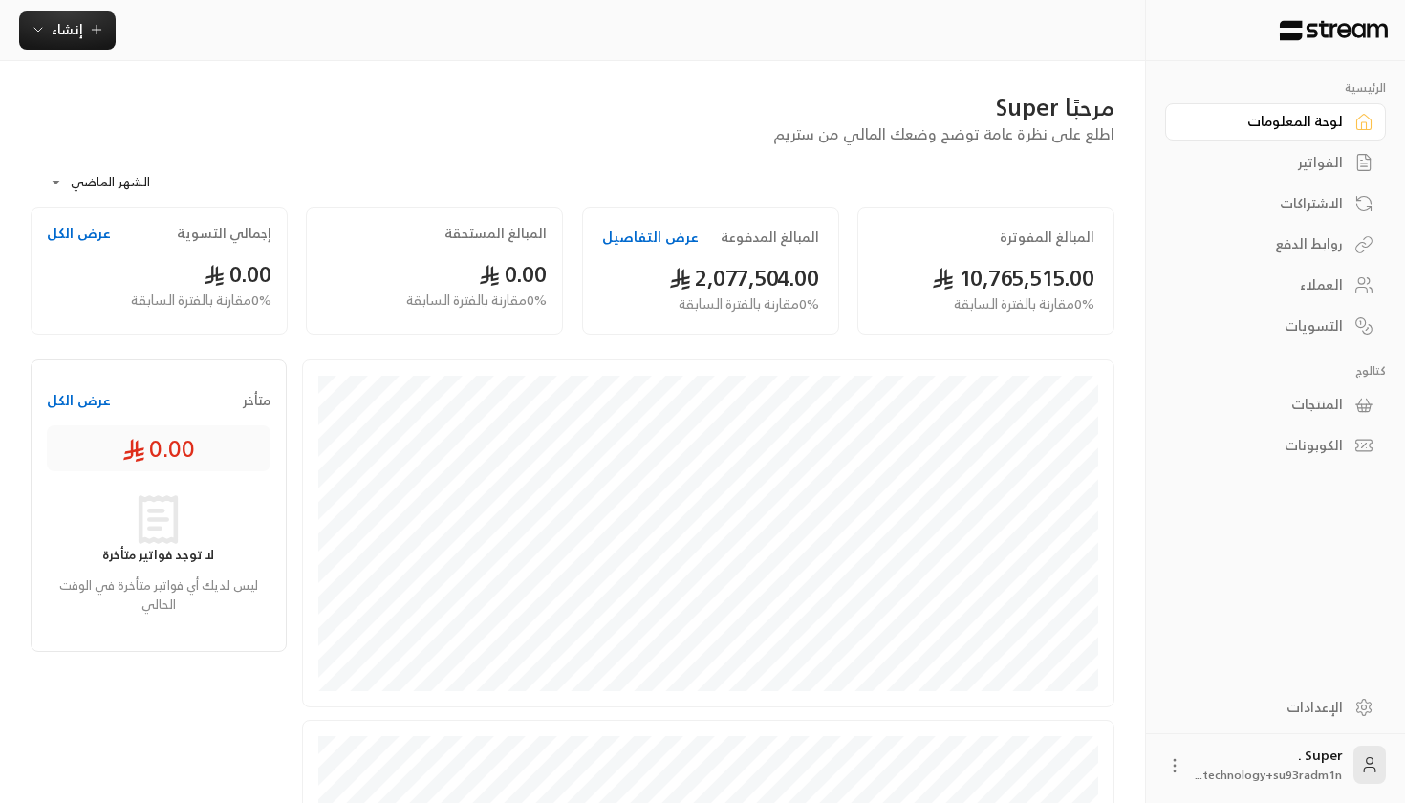
click at [639, 229] on button "عرض التفاصيل" at bounding box center [650, 236] width 97 height 19
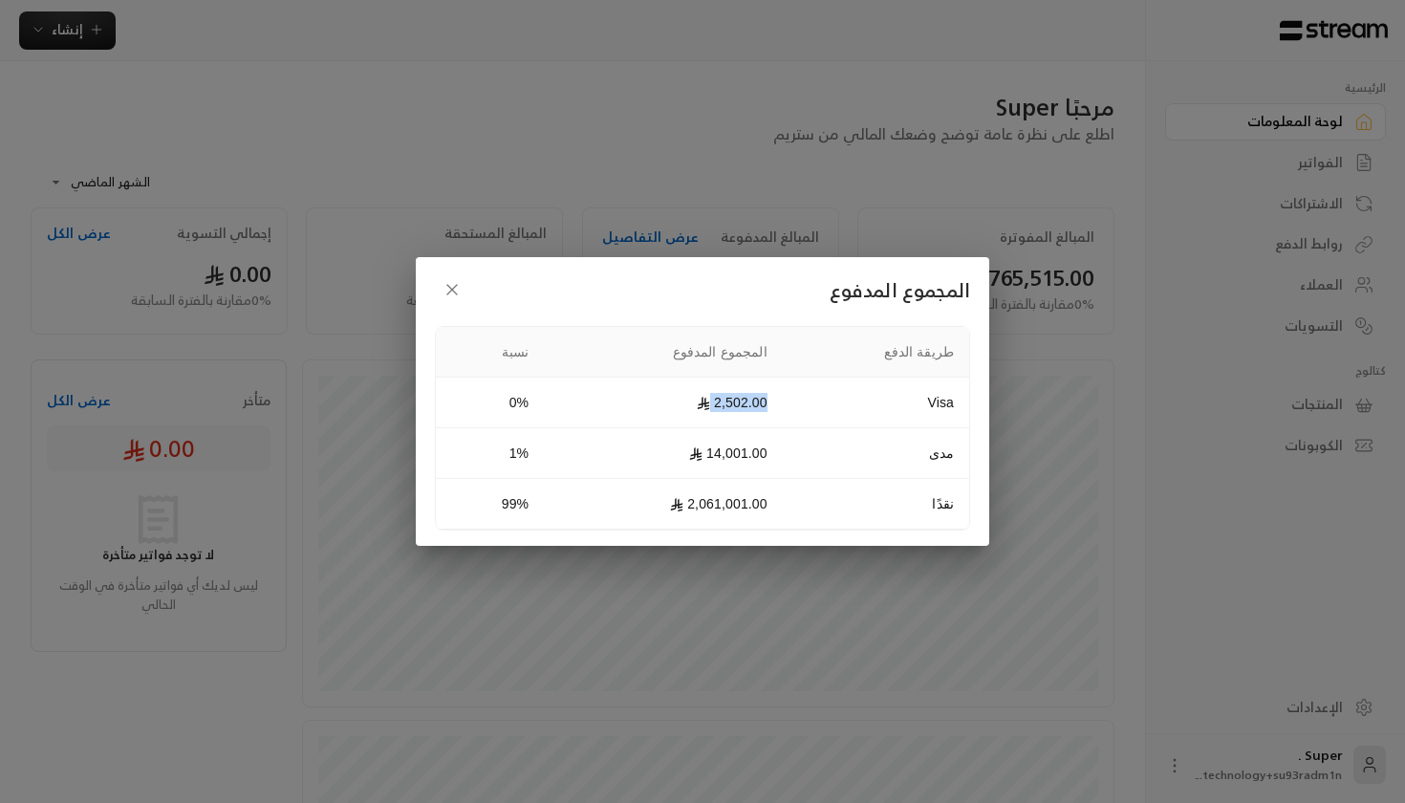
drag, startPoint x: 806, startPoint y: 406, endPoint x: 632, endPoint y: 406, distance: 174.9
click at [632, 406] on tr "Visa 2,502.00 0%" at bounding box center [702, 402] width 533 height 51
drag, startPoint x: 800, startPoint y: 440, endPoint x: 623, endPoint y: 440, distance: 176.8
click at [623, 440] on td "14,001.00" at bounding box center [663, 453] width 239 height 51
click at [447, 301] on button "button" at bounding box center [452, 289] width 34 height 34
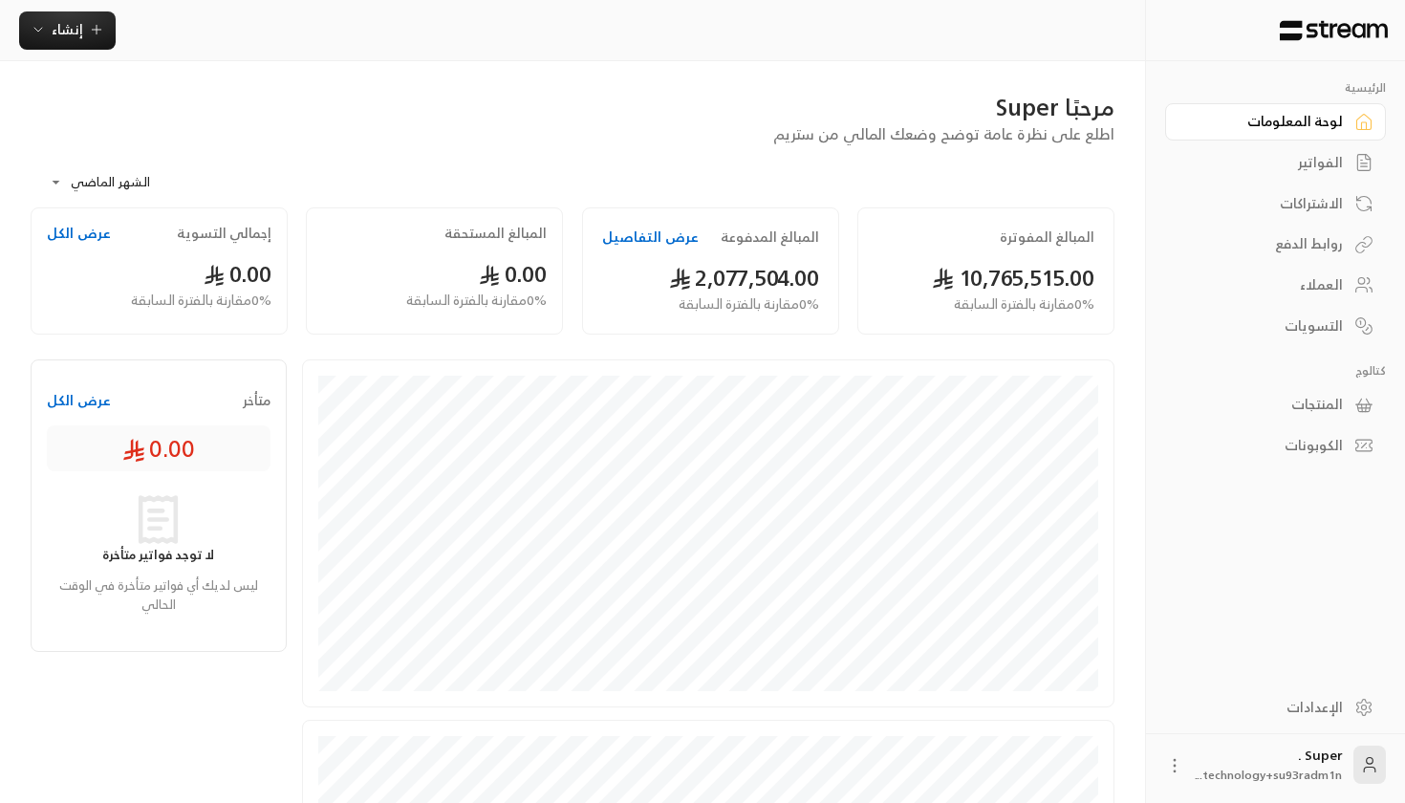
click at [97, 177] on body "**********" at bounding box center [702, 401] width 1405 height 803
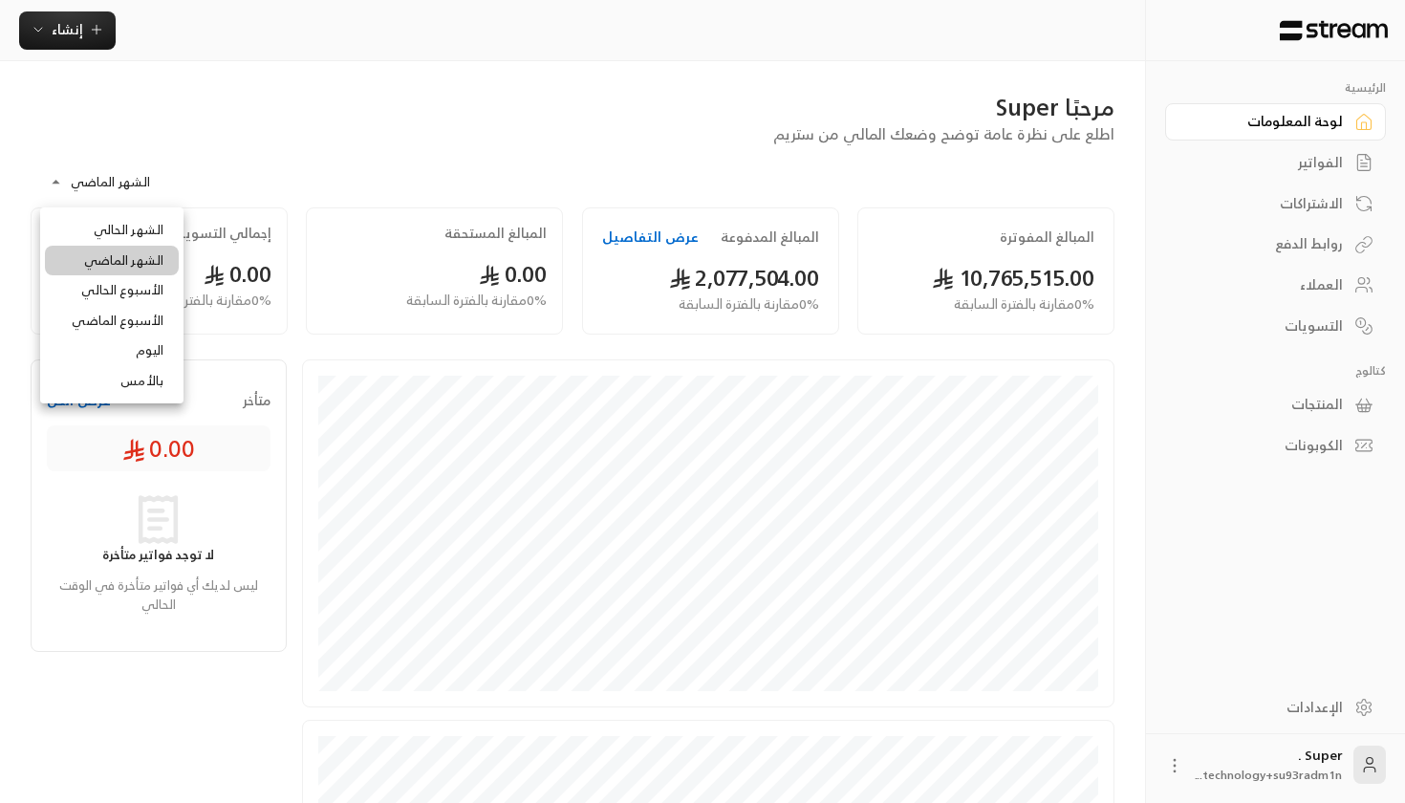
click at [118, 225] on li "الشهر الحالي" at bounding box center [112, 230] width 134 height 31
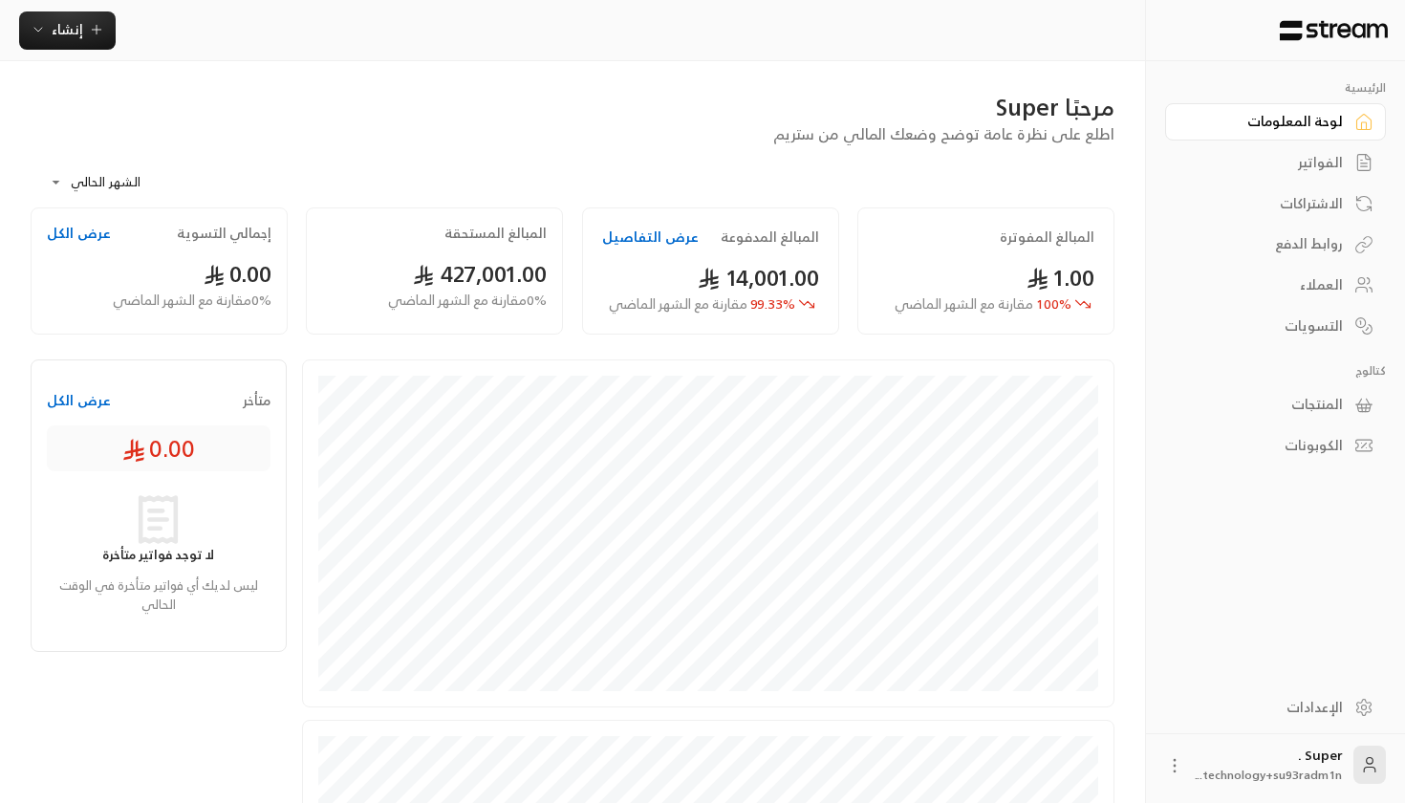
click at [665, 232] on button "عرض التفاصيل" at bounding box center [650, 236] width 97 height 19
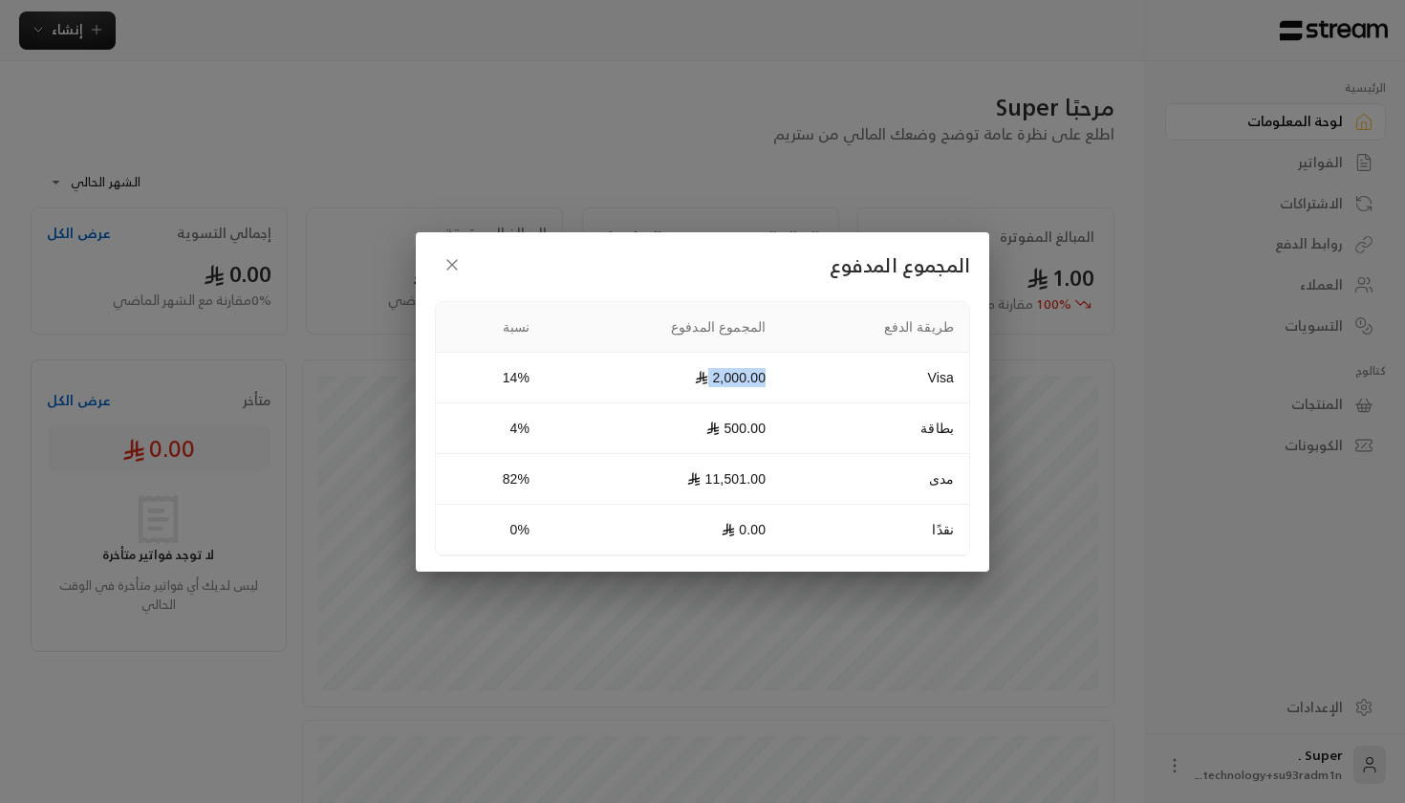
drag, startPoint x: 694, startPoint y: 375, endPoint x: 787, endPoint y: 375, distance: 93.6
click at [781, 375] on td "2,000.00" at bounding box center [663, 378] width 236 height 51
drag, startPoint x: 694, startPoint y: 481, endPoint x: 788, endPoint y: 480, distance: 94.6
click at [781, 480] on td "11,501.00" at bounding box center [663, 479] width 236 height 51
drag, startPoint x: 717, startPoint y: 388, endPoint x: 822, endPoint y: 403, distance: 106.2
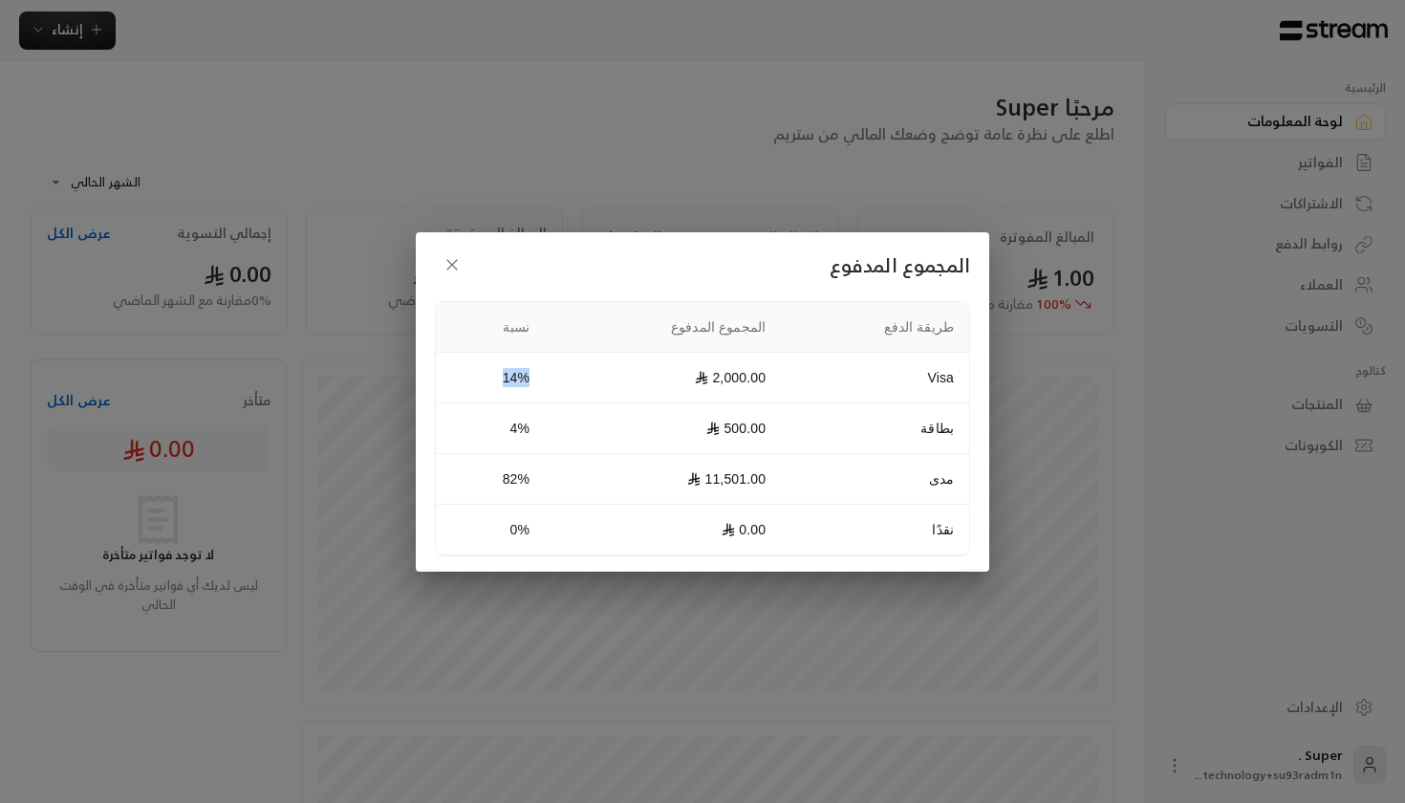
click at [822, 403] on tbody "Visa 2,000.00 14% بطاقة 500.00 4% مدى 11,501.00 82% نقدًا 0.00 0%" at bounding box center [702, 454] width 533 height 203
click at [457, 250] on button "button" at bounding box center [452, 264] width 34 height 34
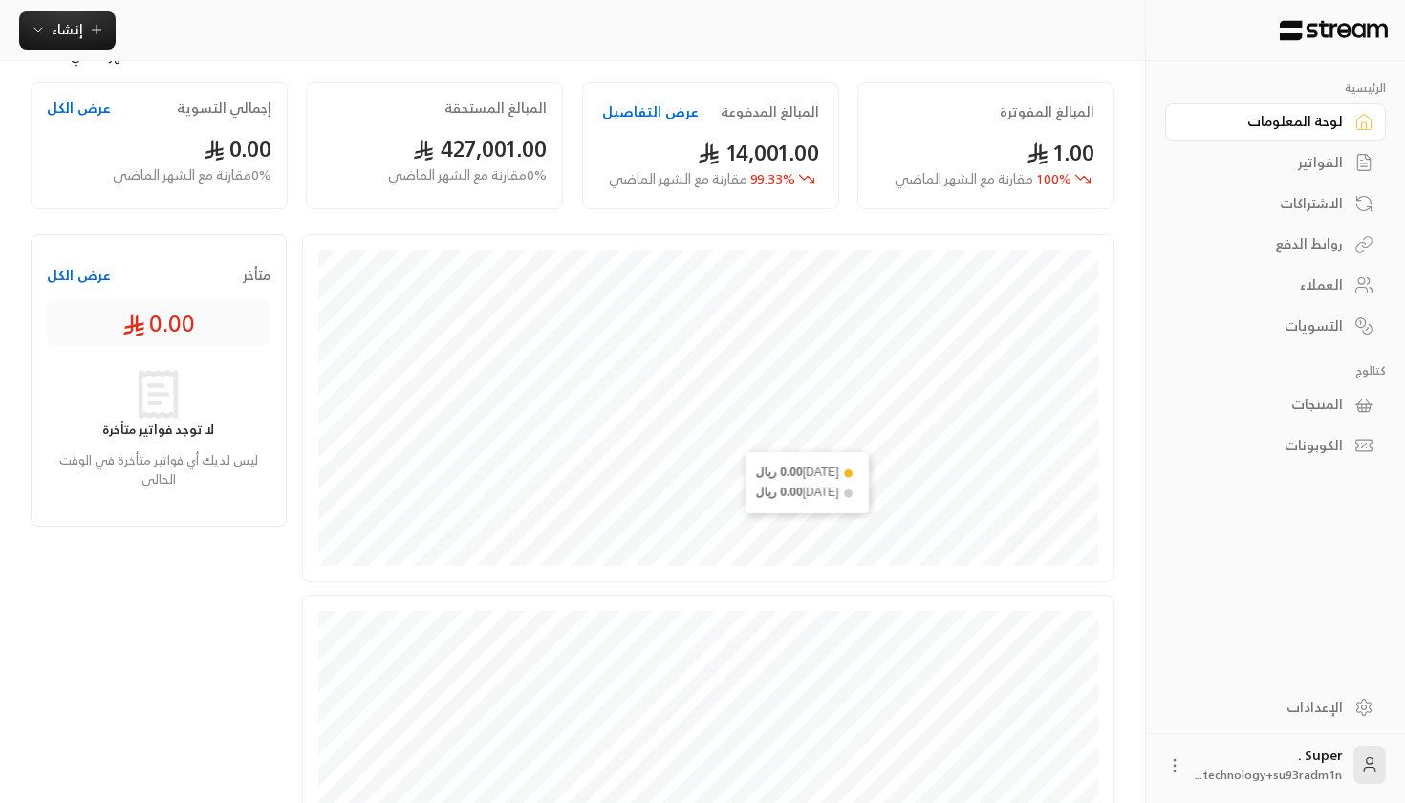
scroll to position [9, 0]
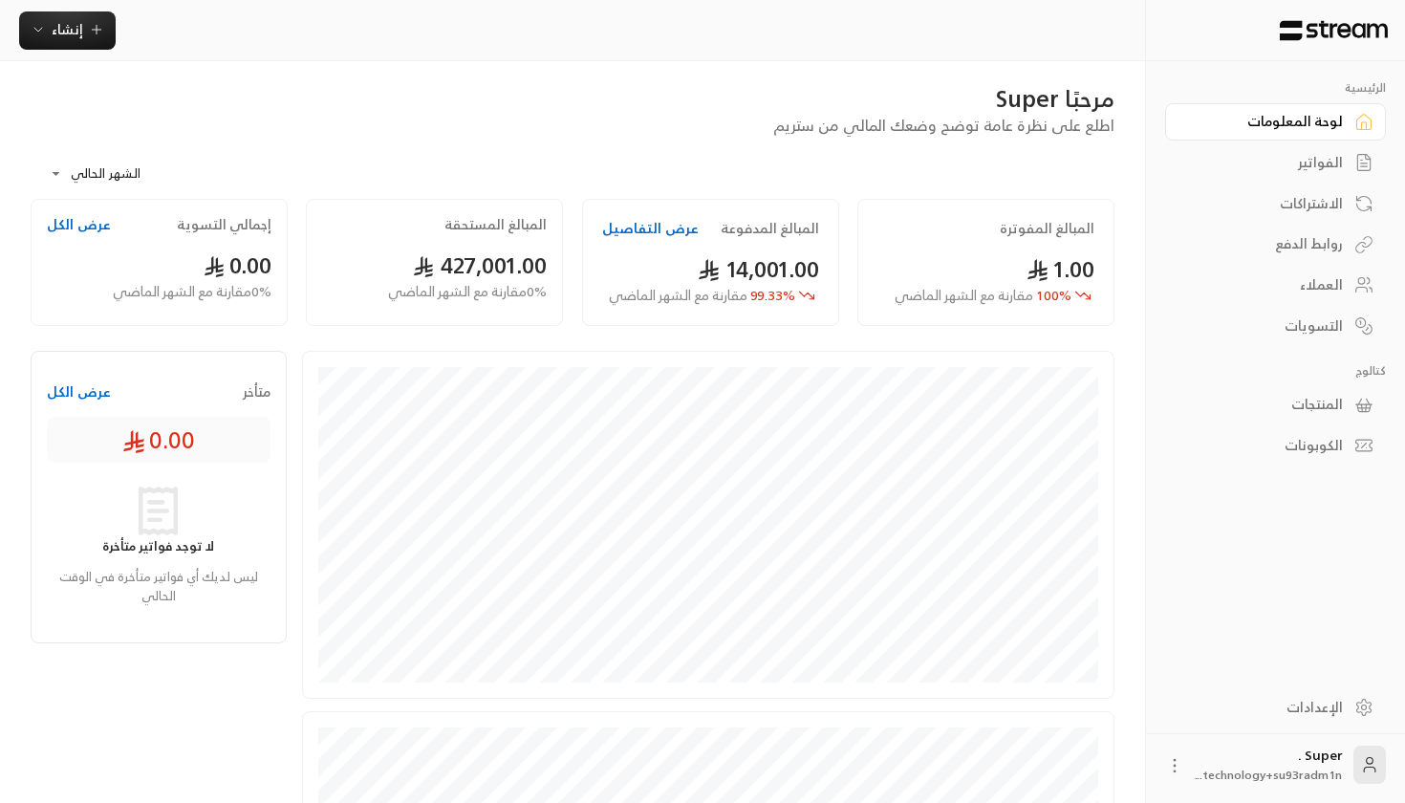
click at [639, 227] on button "عرض التفاصيل" at bounding box center [650, 228] width 97 height 19
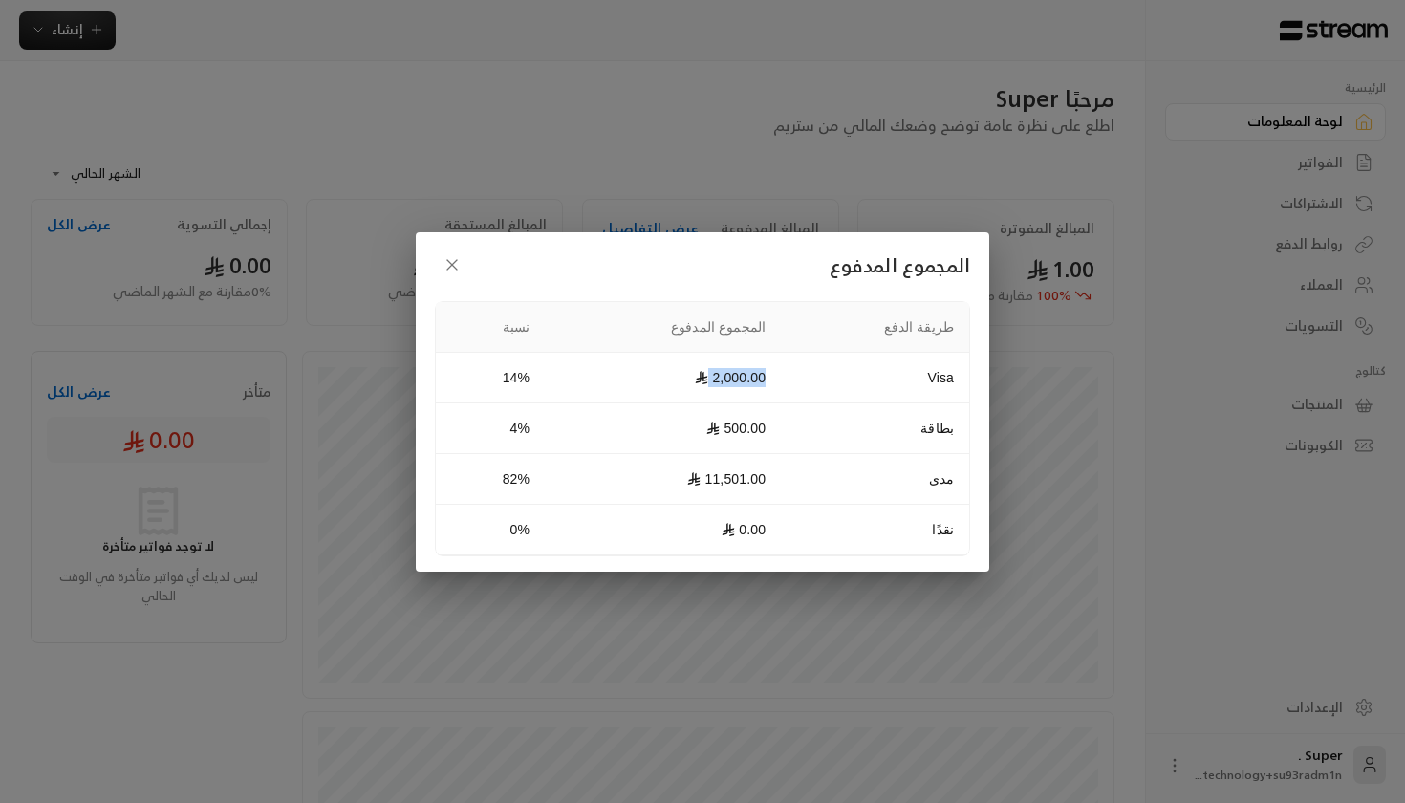
drag, startPoint x: 697, startPoint y: 367, endPoint x: 869, endPoint y: 376, distance: 172.3
click at [869, 377] on tr "Visa 2,000.00 14%" at bounding box center [702, 378] width 533 height 51
click at [473, 255] on h2 "المجموع المدفوع" at bounding box center [702, 264] width 535 height 34
click at [464, 258] on button "button" at bounding box center [452, 264] width 34 height 34
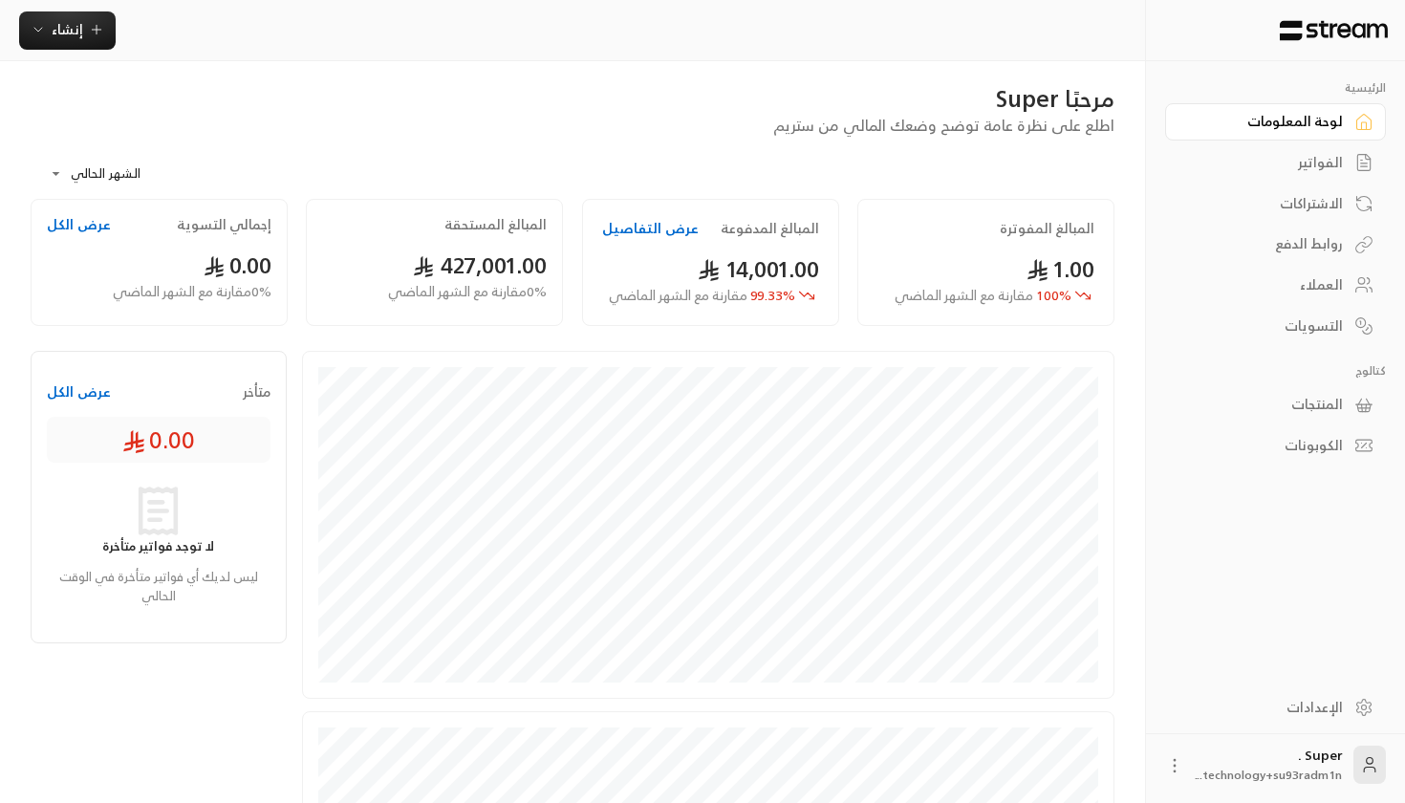
click at [76, 182] on body "**********" at bounding box center [702, 392] width 1405 height 803
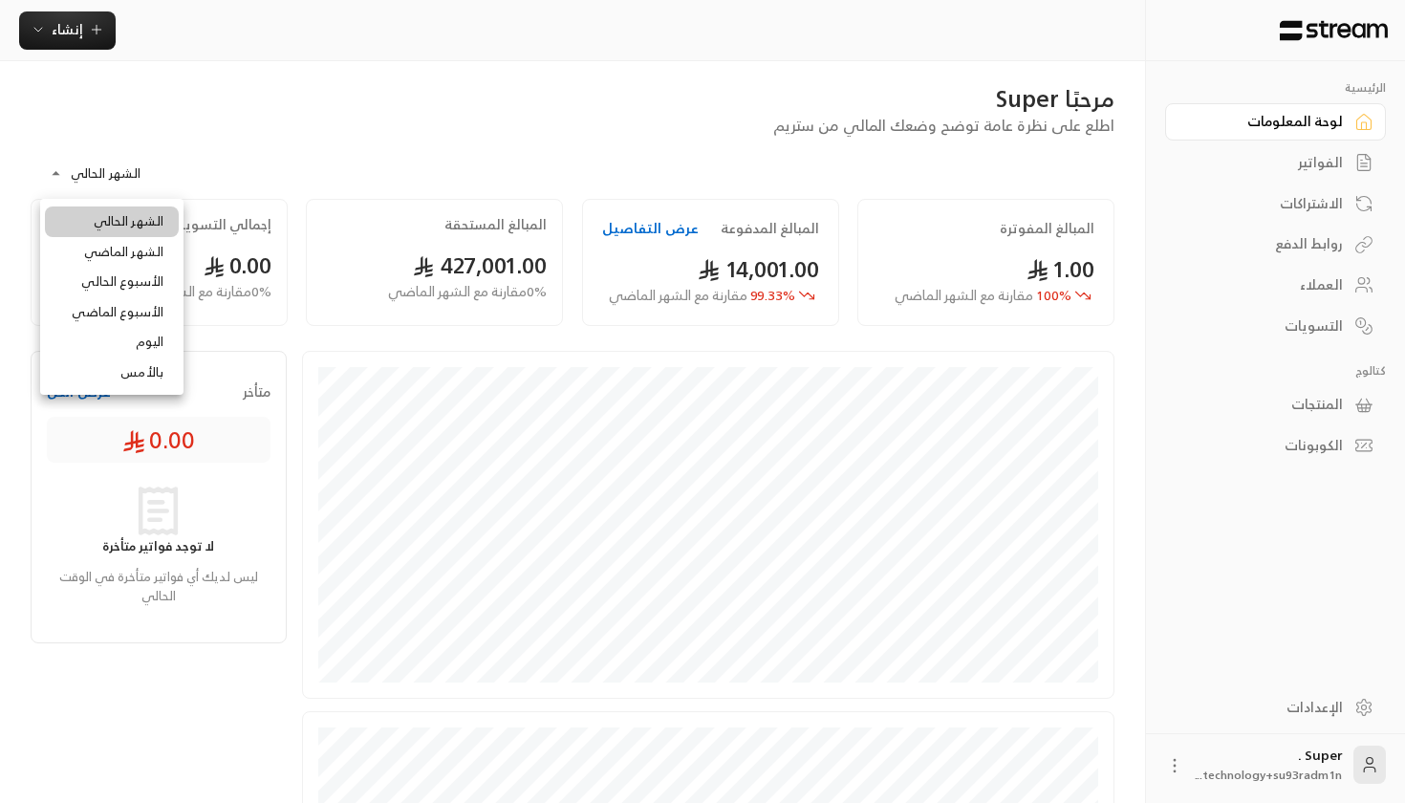
click at [96, 242] on li "الشهر الماضي" at bounding box center [112, 252] width 134 height 31
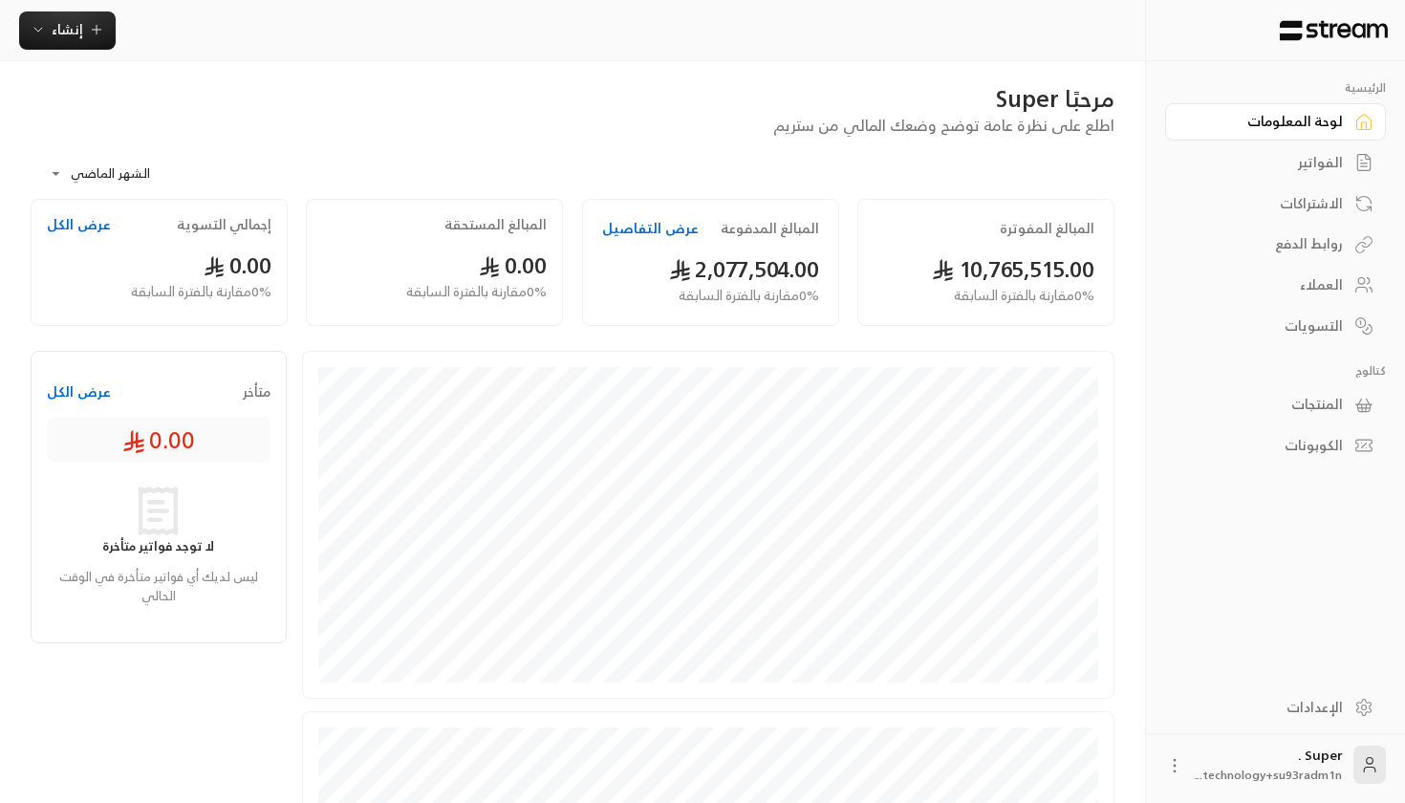
click at [669, 241] on div "المبالغ المدفوعة عرض التفاصيل 2,077,504.00 0 % مقارنة بالفترة السابقة" at bounding box center [710, 262] width 257 height 127
click at [669, 240] on div "المبالغ المدفوعة عرض التفاصيل 2,077,504.00 0 % مقارنة بالفترة السابقة" at bounding box center [710, 262] width 257 height 127
click at [665, 236] on button "عرض التفاصيل" at bounding box center [650, 228] width 97 height 19
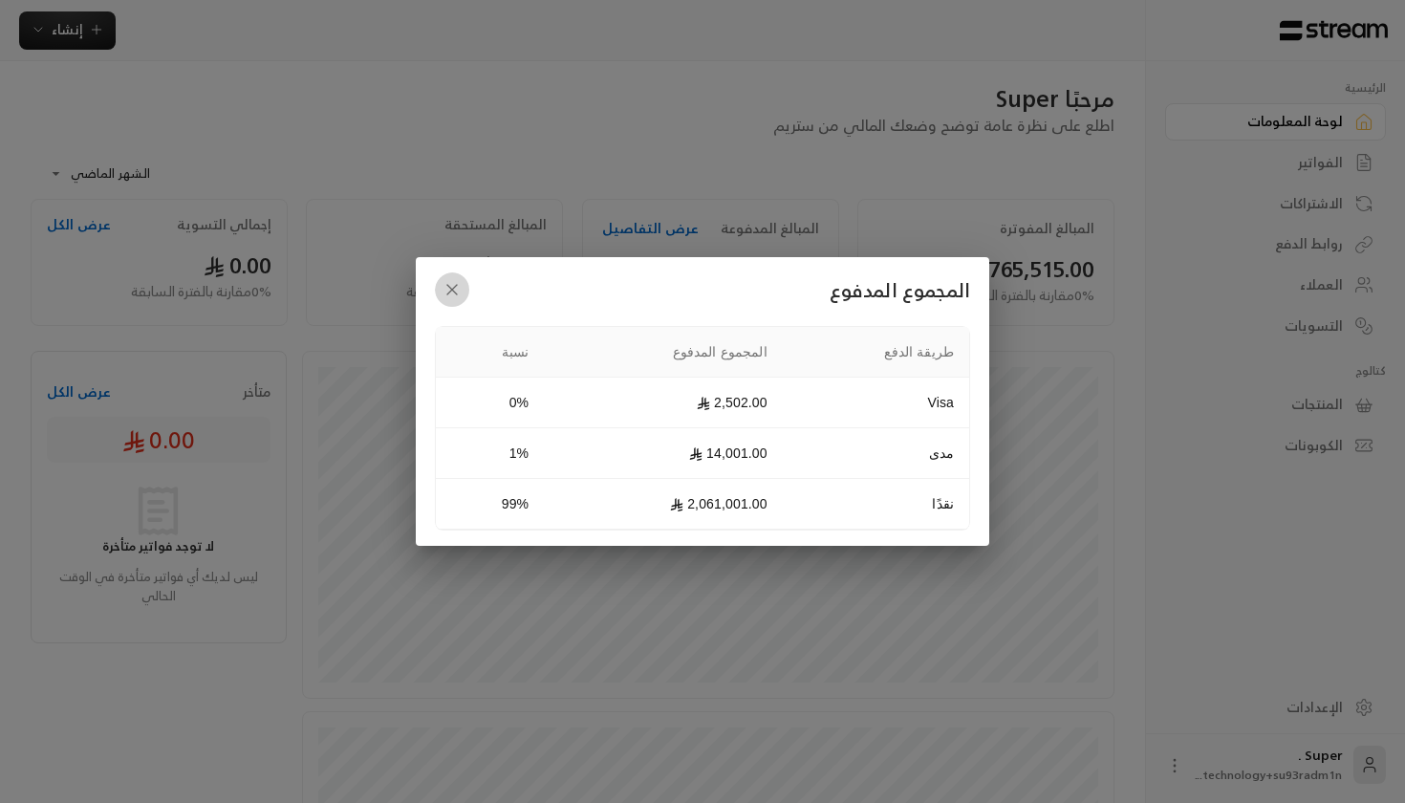
click at [451, 296] on icon "button" at bounding box center [451, 289] width 19 height 19
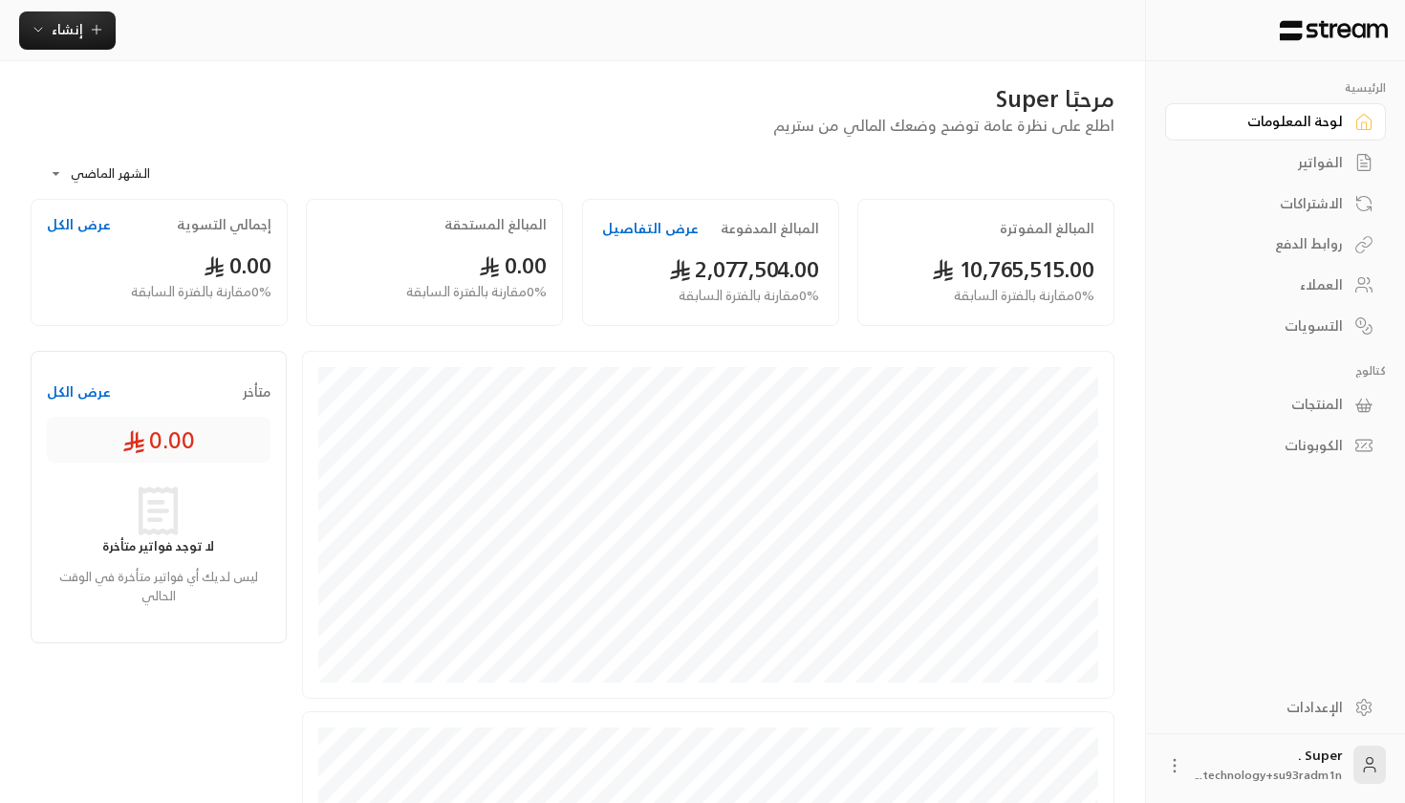
click at [664, 203] on div "المبالغ المدفوعة عرض التفاصيل 2,077,504.00 0 % مقارنة بالفترة السابقة" at bounding box center [710, 262] width 257 height 127
click at [664, 225] on button "عرض التفاصيل" at bounding box center [650, 228] width 97 height 19
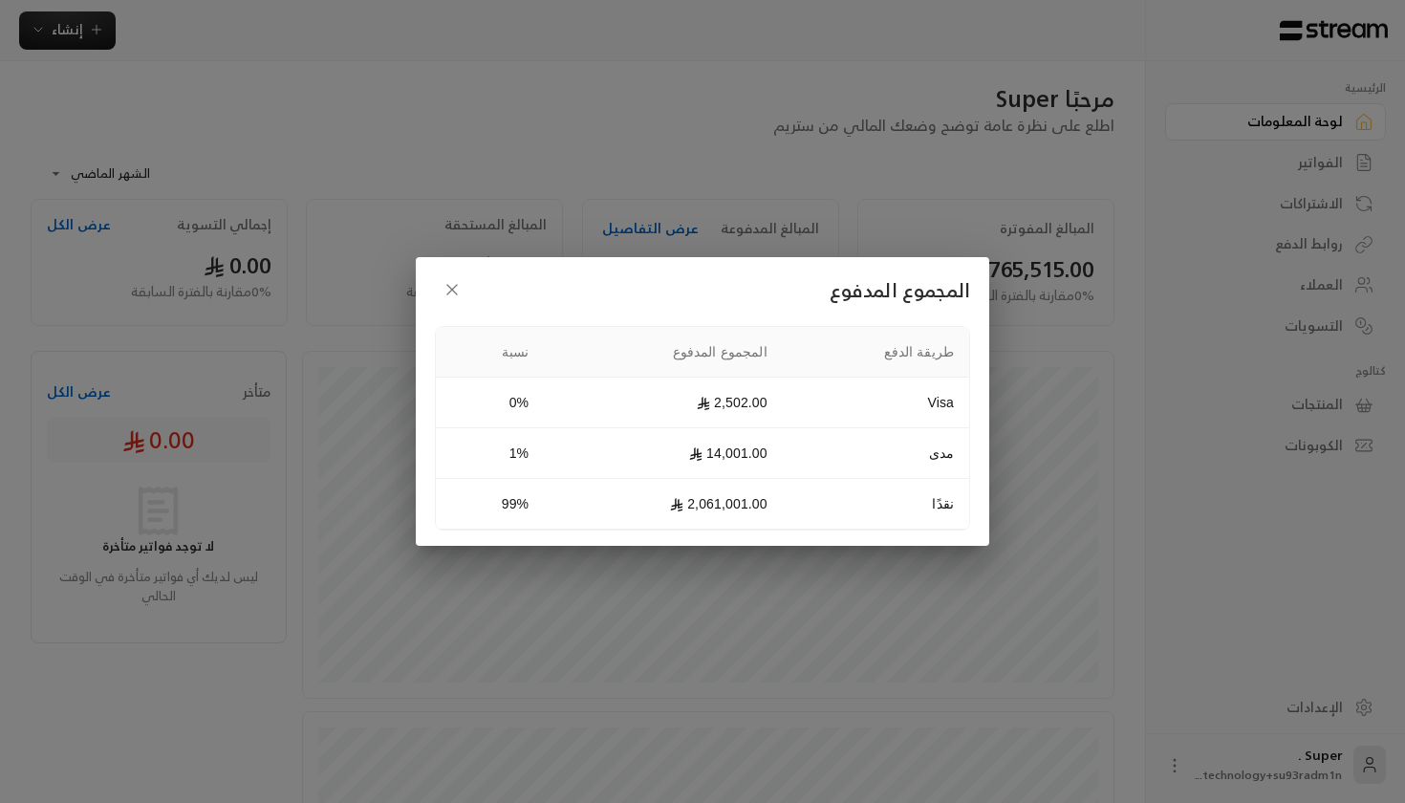
click at [577, 200] on div "المجموع المدفوع طريقة الدفع المجموع المدفوع نسبة Visa 2,502.00 0% مدى 14,001.00…" at bounding box center [702, 401] width 1405 height 803
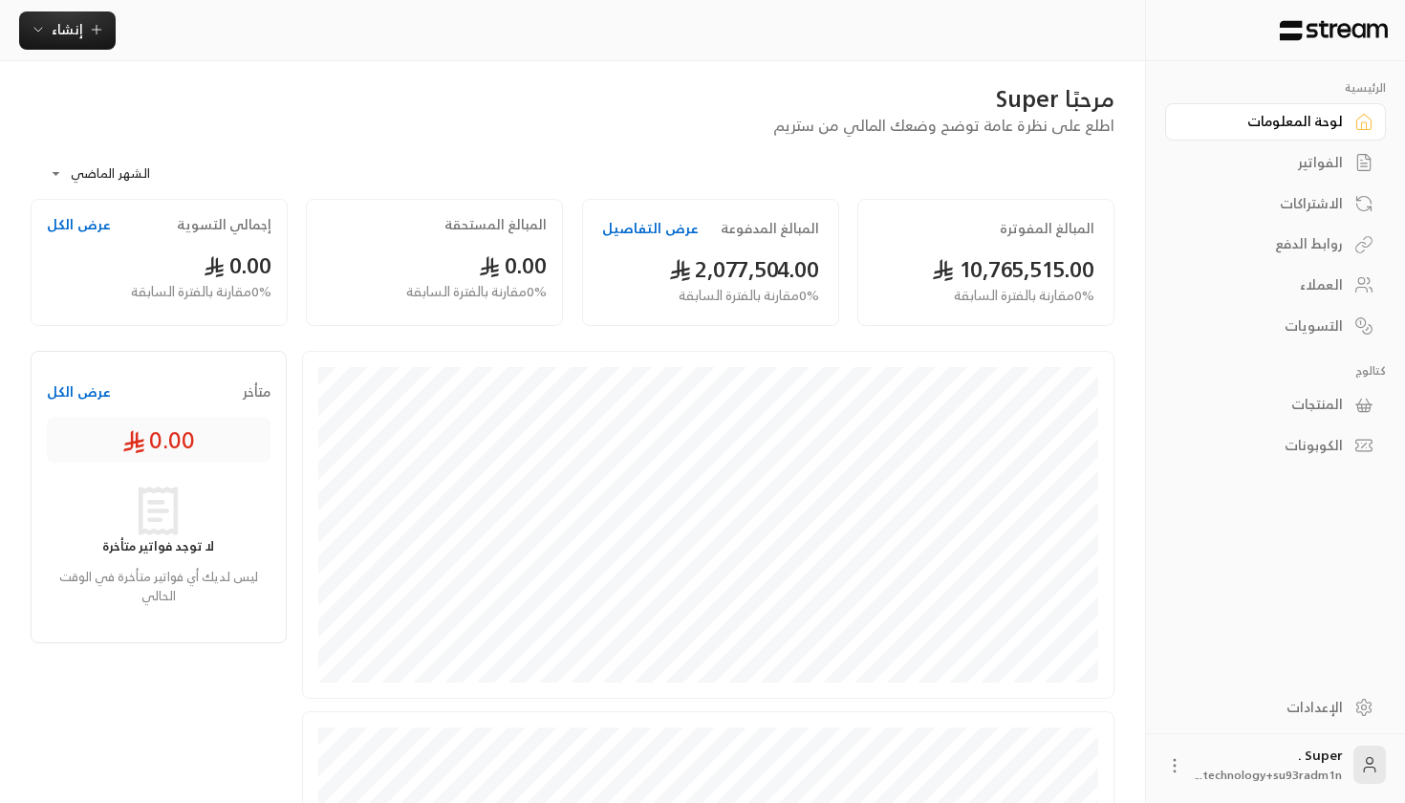
click at [110, 176] on body "**********" at bounding box center [702, 392] width 1405 height 803
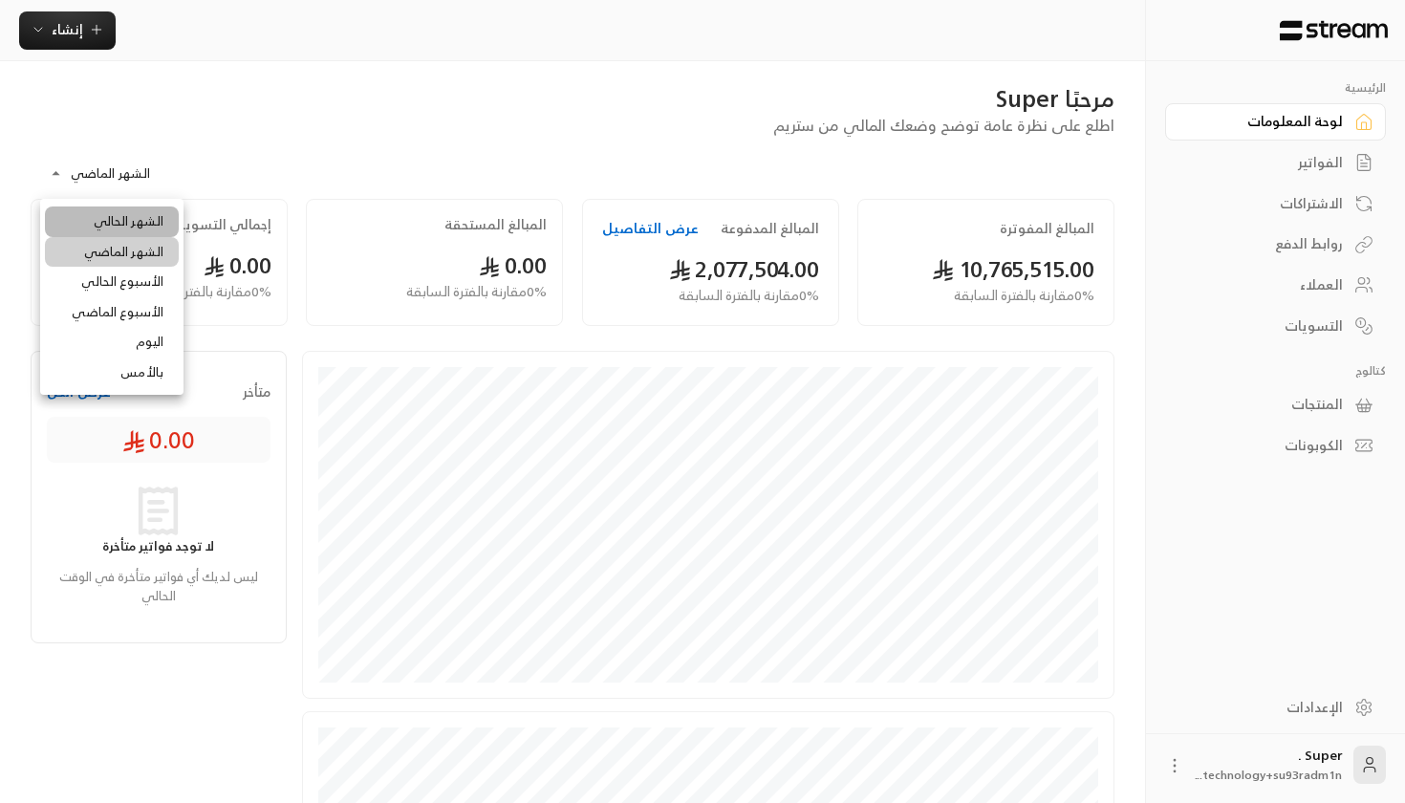
click at [129, 226] on li "الشهر الحالي" at bounding box center [112, 221] width 134 height 31
type input "**********"
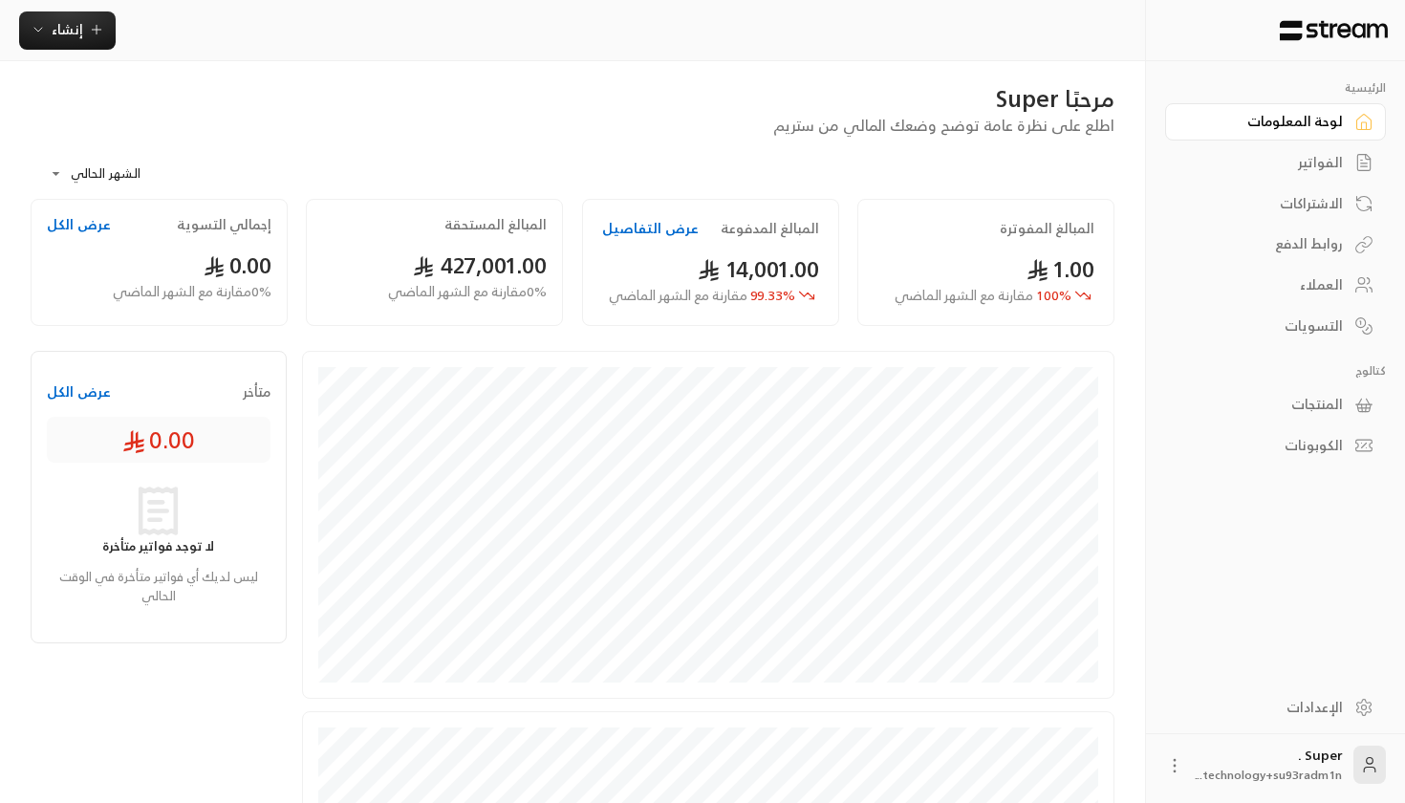
click at [644, 237] on button "عرض التفاصيل" at bounding box center [650, 228] width 97 height 19
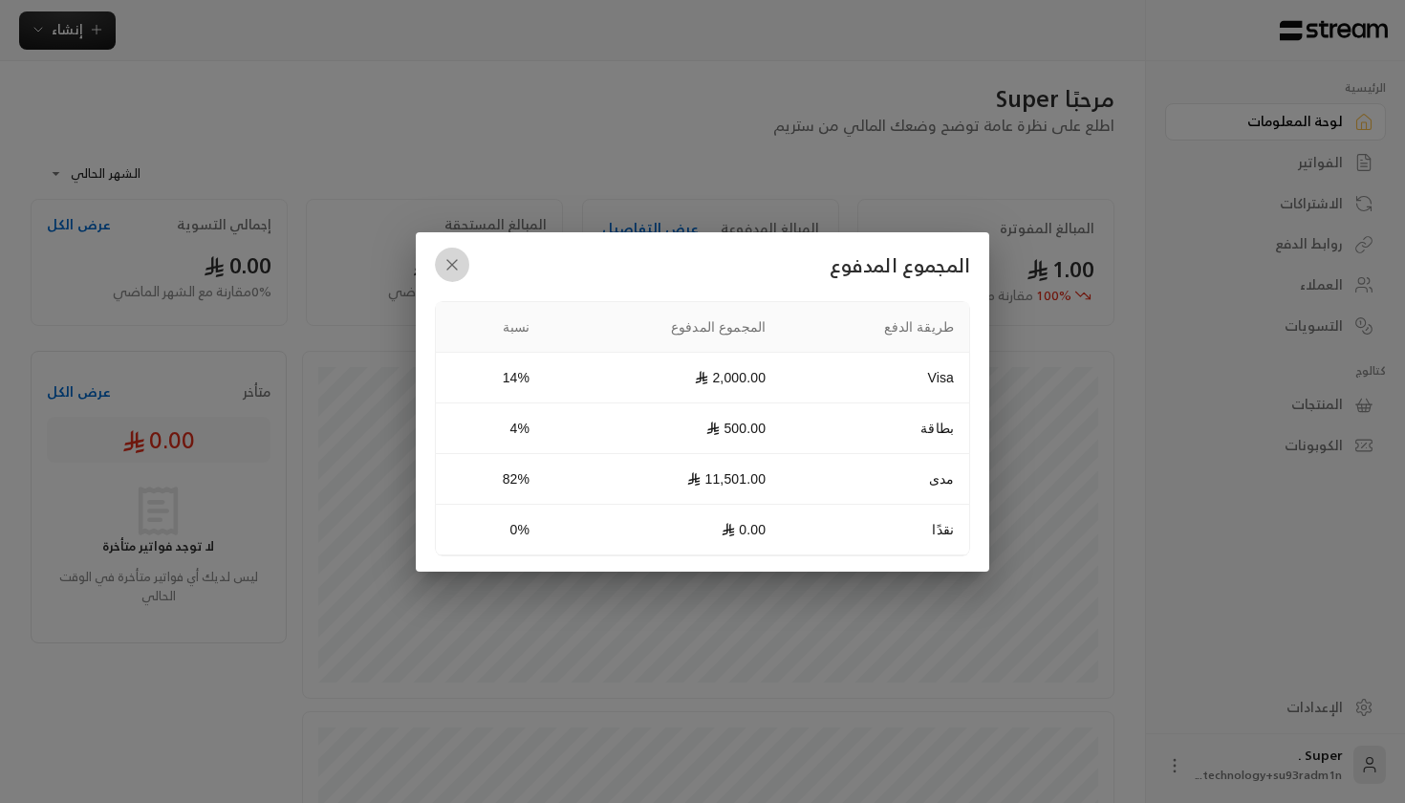
click at [465, 259] on button "button" at bounding box center [452, 264] width 34 height 34
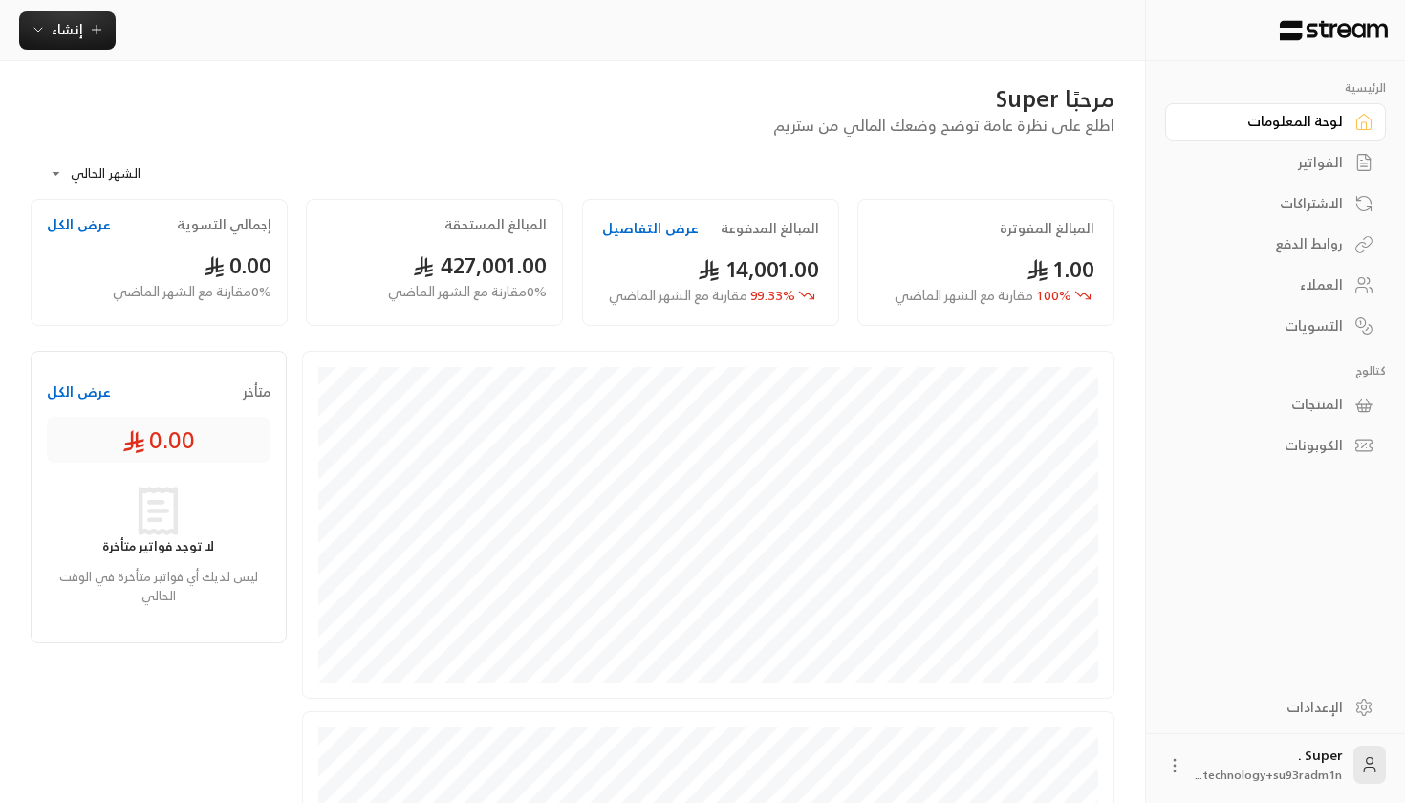
click at [1320, 107] on link "لوحة المعلومات" at bounding box center [1275, 121] width 221 height 37
click at [1254, 112] on div "لوحة المعلومات" at bounding box center [1266, 121] width 154 height 19
click at [91, 171] on body "**********" at bounding box center [702, 392] width 1405 height 803
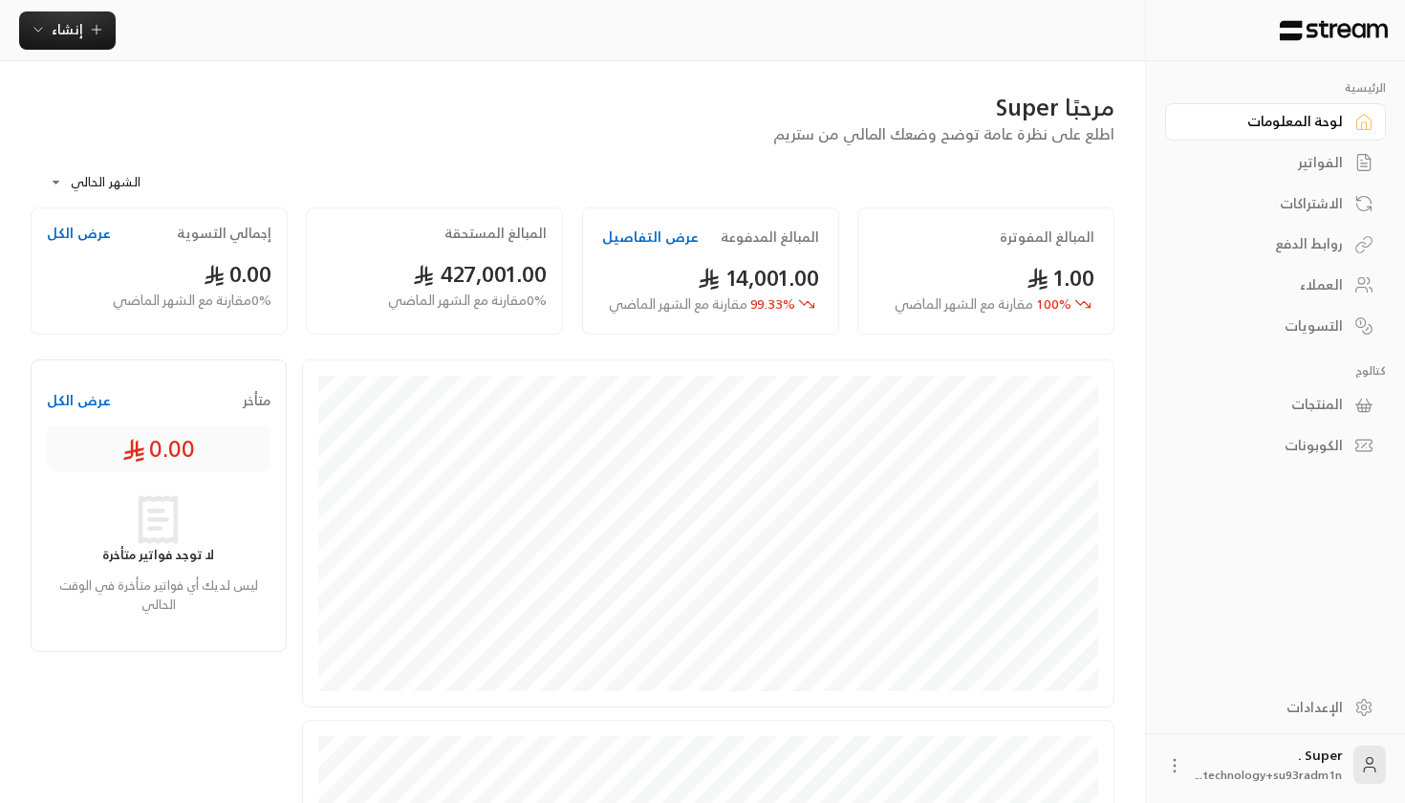
click at [128, 190] on body "**********" at bounding box center [702, 401] width 1405 height 803
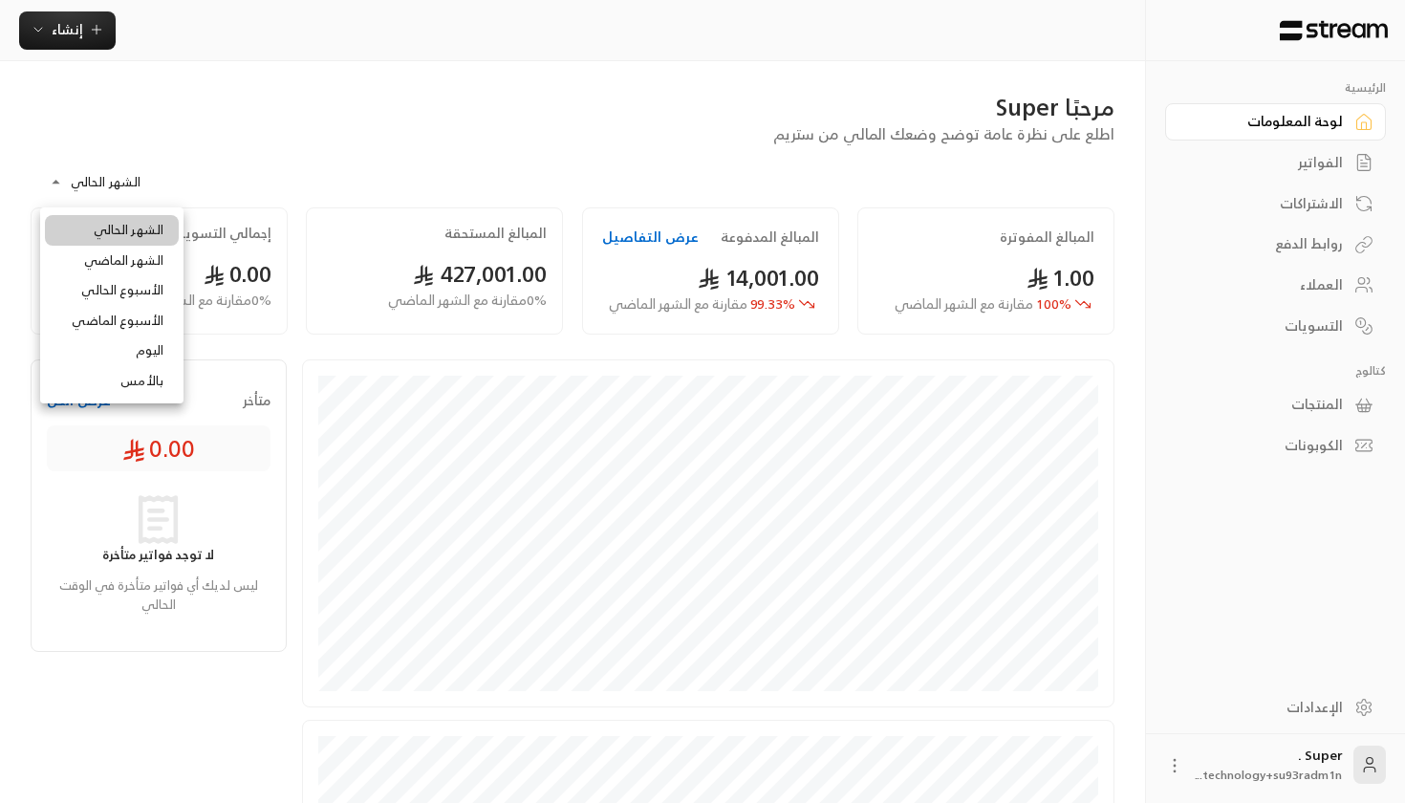
click at [731, 145] on div at bounding box center [702, 401] width 1405 height 803
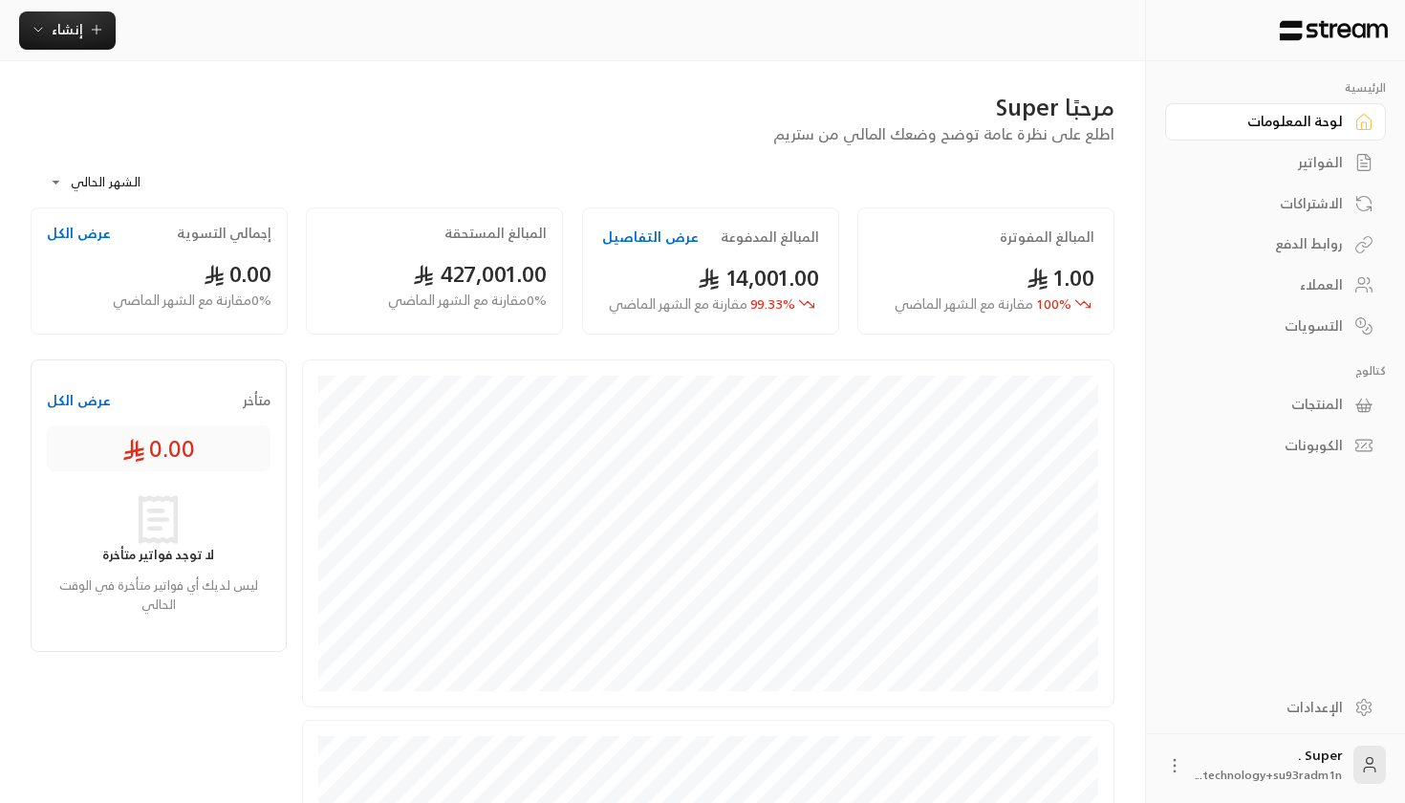
click at [633, 234] on button "عرض التفاصيل" at bounding box center [650, 236] width 97 height 19
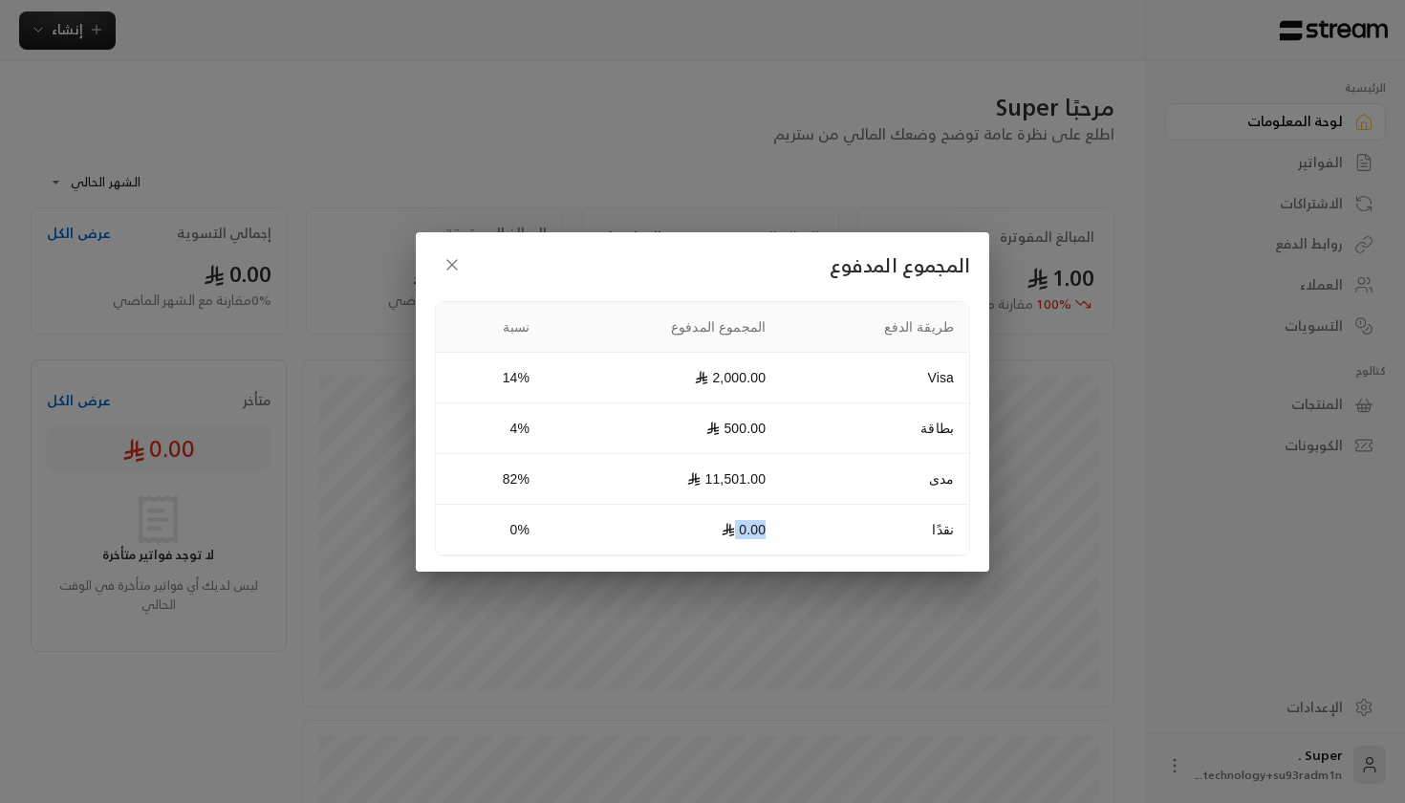
drag, startPoint x: 848, startPoint y: 522, endPoint x: 693, endPoint y: 537, distance: 156.5
click at [693, 537] on tr "نقدًا 0.00 0%" at bounding box center [702, 530] width 533 height 51
click at [693, 537] on td "0.00" at bounding box center [663, 530] width 236 height 51
click at [456, 262] on icon "button" at bounding box center [451, 264] width 19 height 19
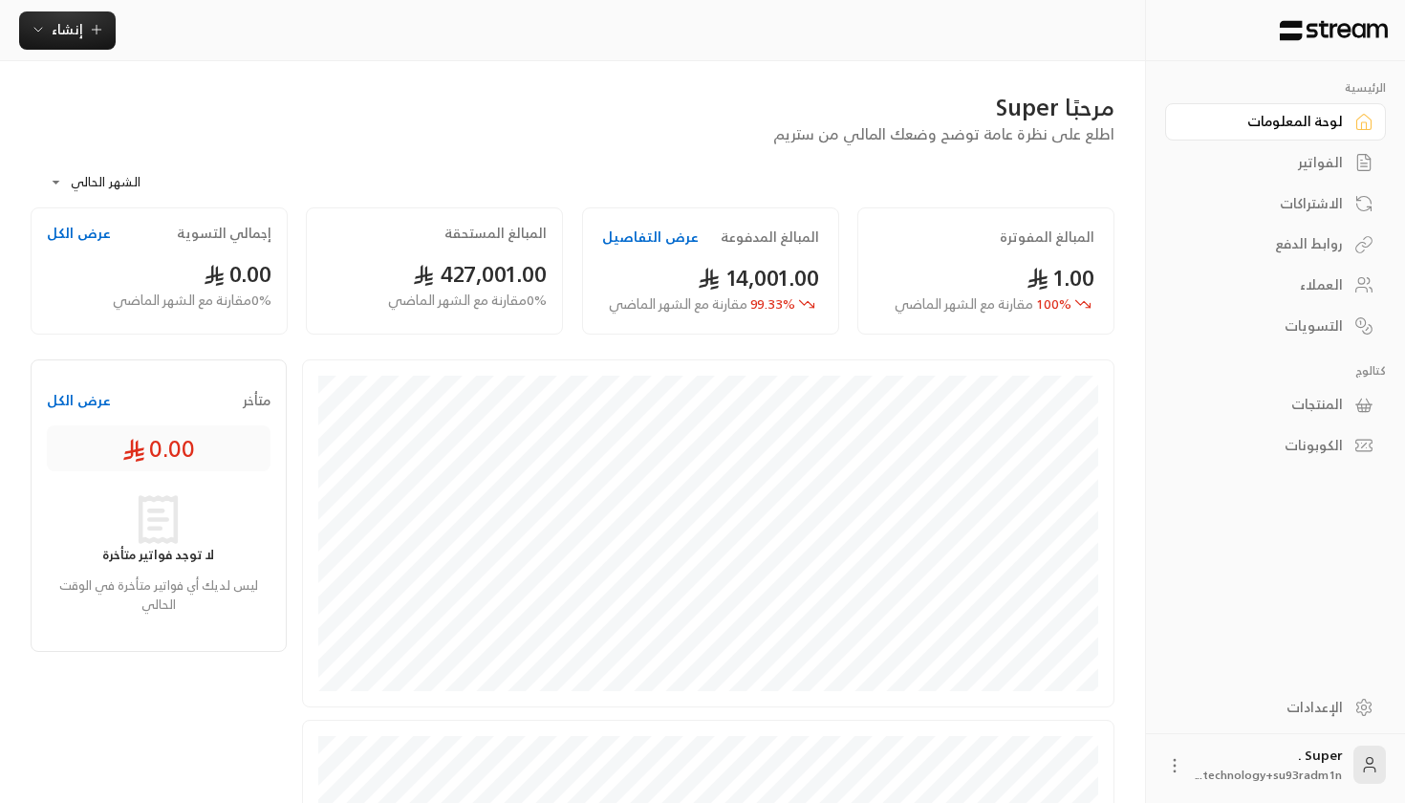
click at [102, 195] on body "**********" at bounding box center [702, 401] width 1405 height 803
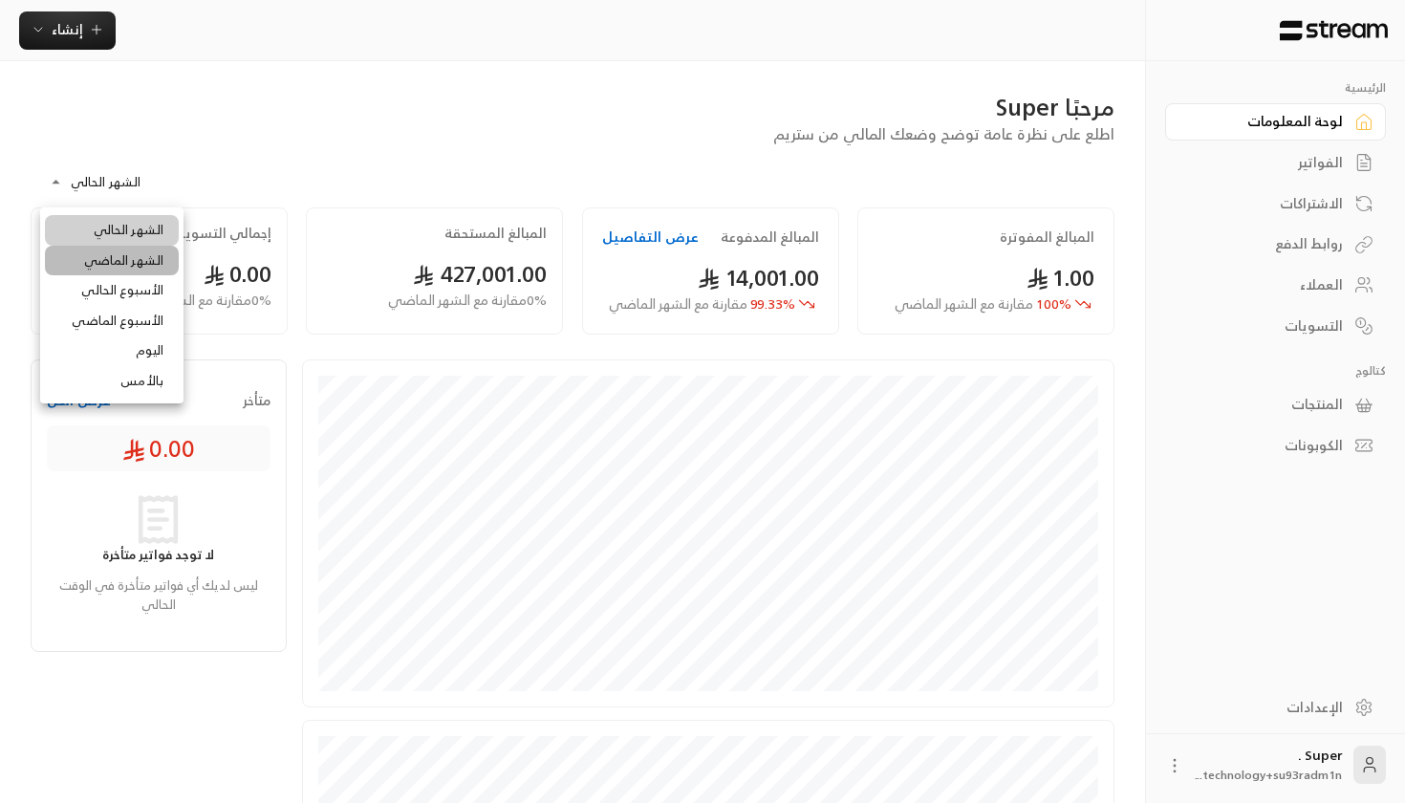
click at [120, 256] on li "الشهر الماضي" at bounding box center [112, 261] width 134 height 31
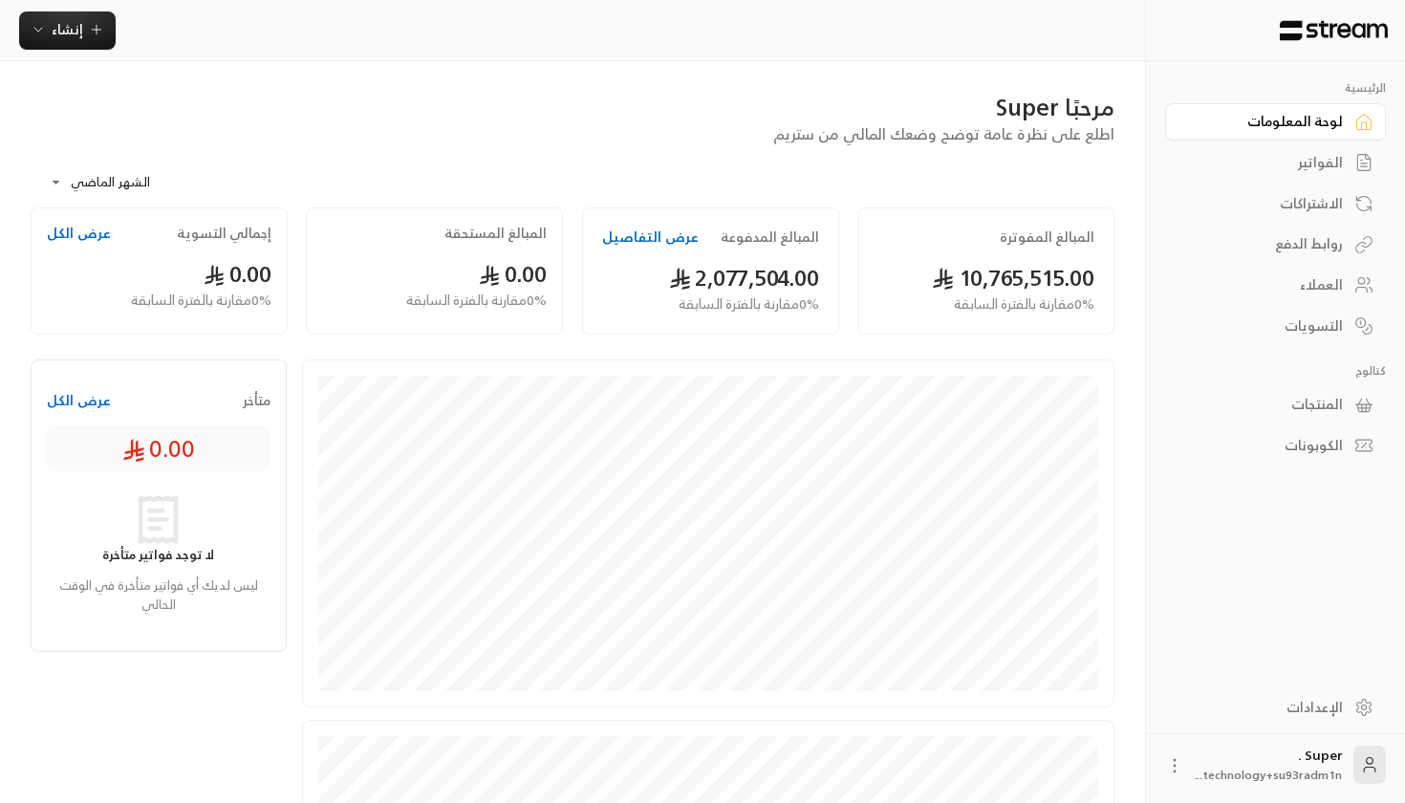
drag, startPoint x: 834, startPoint y: 253, endPoint x: 623, endPoint y: 254, distance: 211.2
click at [623, 254] on div "المبالغ المدفوعة عرض التفاصيل 2,077,504.00 0 % مقارنة بالفترة السابقة" at bounding box center [710, 270] width 257 height 127
click at [139, 194] on body "**********" at bounding box center [702, 401] width 1405 height 803
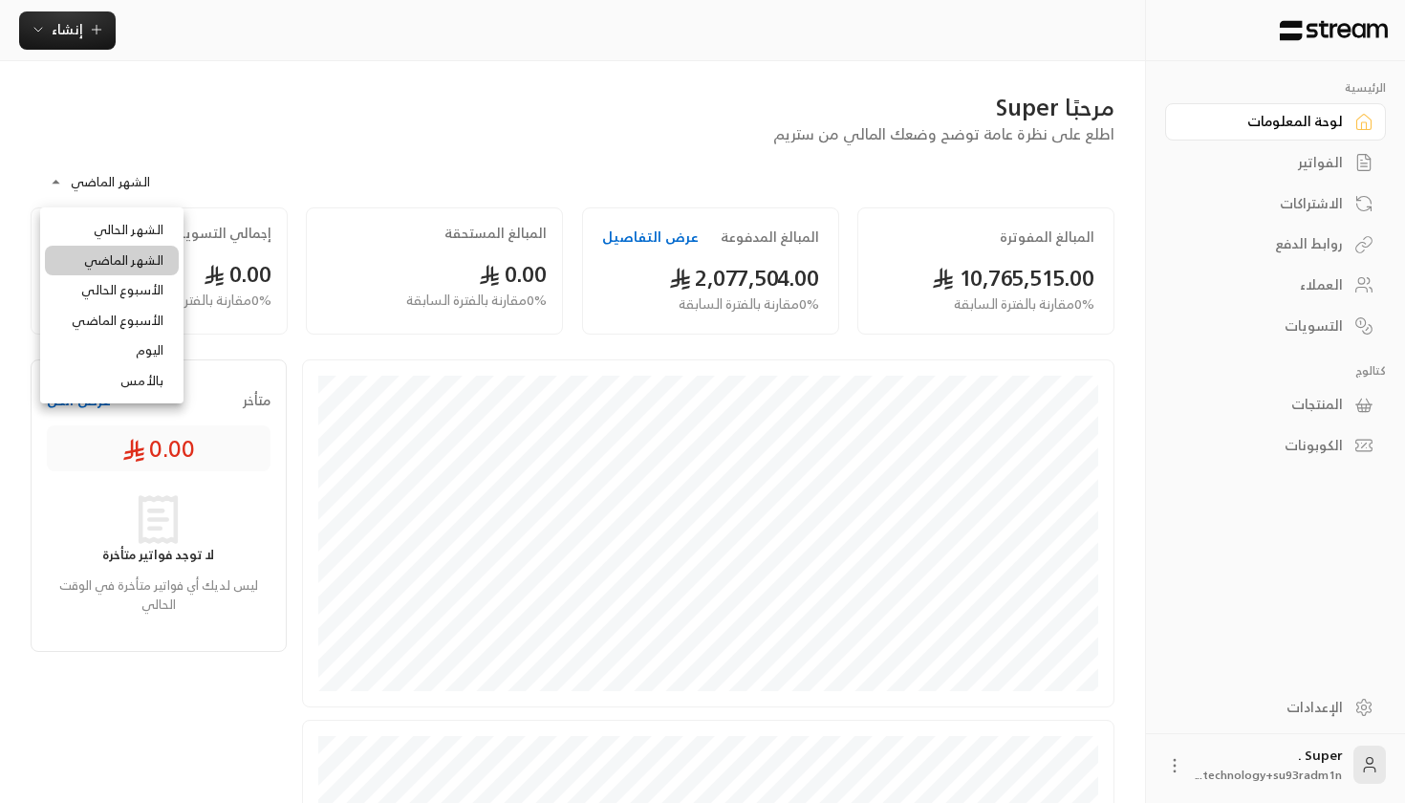
click at [140, 226] on li "الشهر الحالي" at bounding box center [112, 230] width 134 height 31
type input "**********"
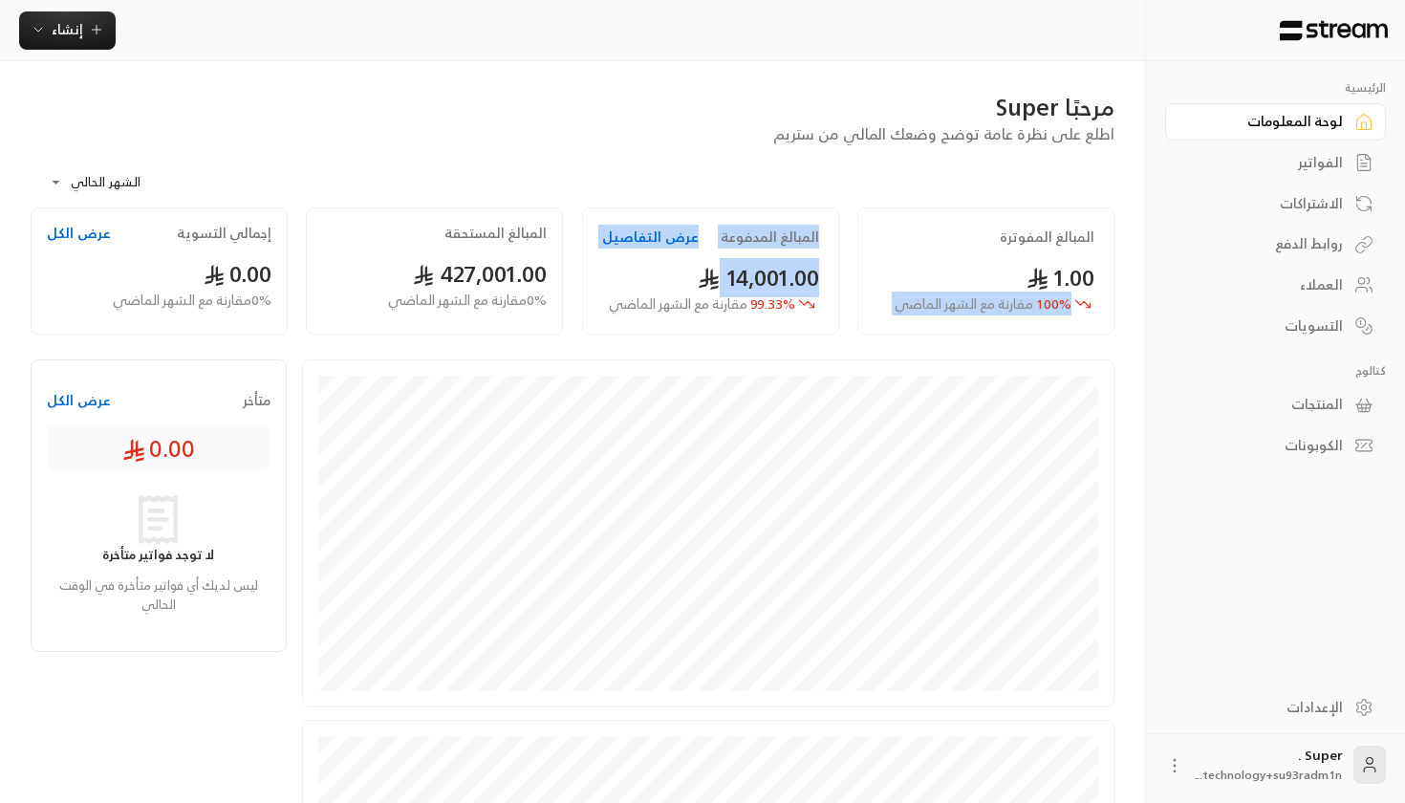
drag, startPoint x: 712, startPoint y: 286, endPoint x: 889, endPoint y: 281, distance: 176.8
click at [889, 281] on div "المبالغ المفوترة 1.00 100 % مقارنة مع الشهر الماضي المبالغ المدفوعة عرض التفاصي…" at bounding box center [572, 275] width 1103 height 137
